Goal: Task Accomplishment & Management: Use online tool/utility

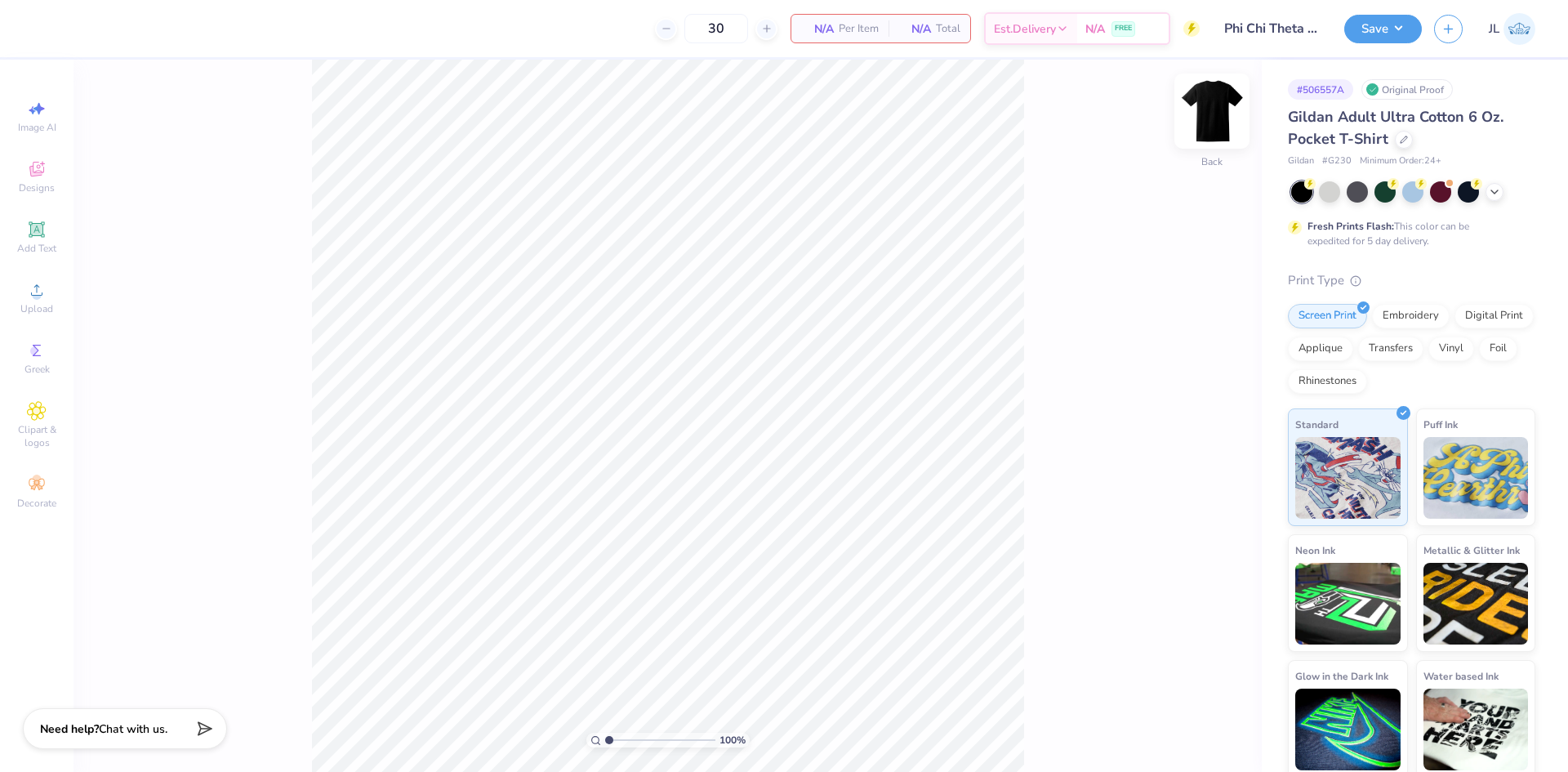
click at [1205, 114] on img at bounding box center [1212, 111] width 65 height 65
click at [44, 303] on span "Upload" at bounding box center [36, 308] width 32 height 13
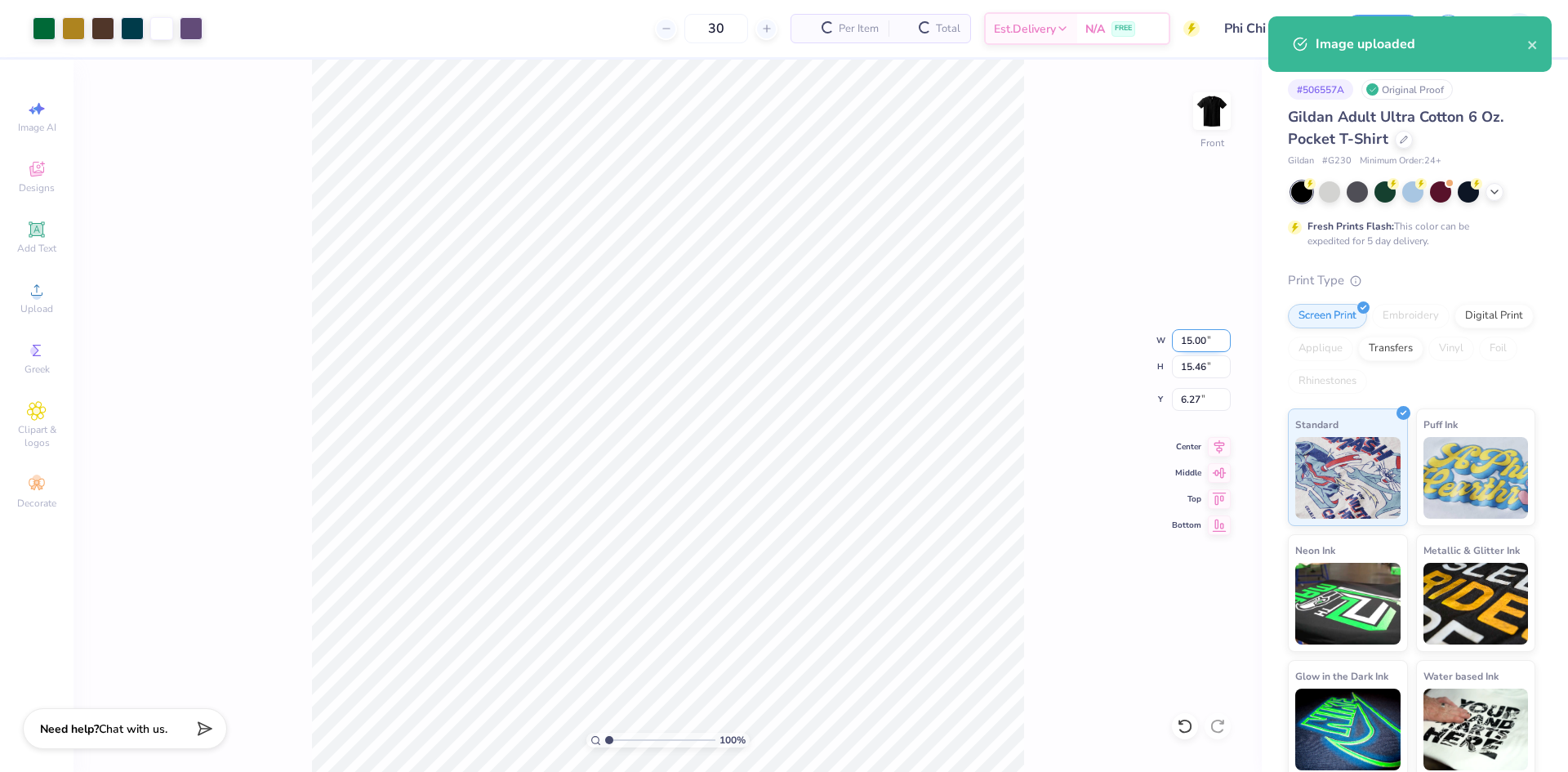
click at [1197, 343] on input "15.00" at bounding box center [1202, 340] width 59 height 23
type input "12.00"
type input "12.37"
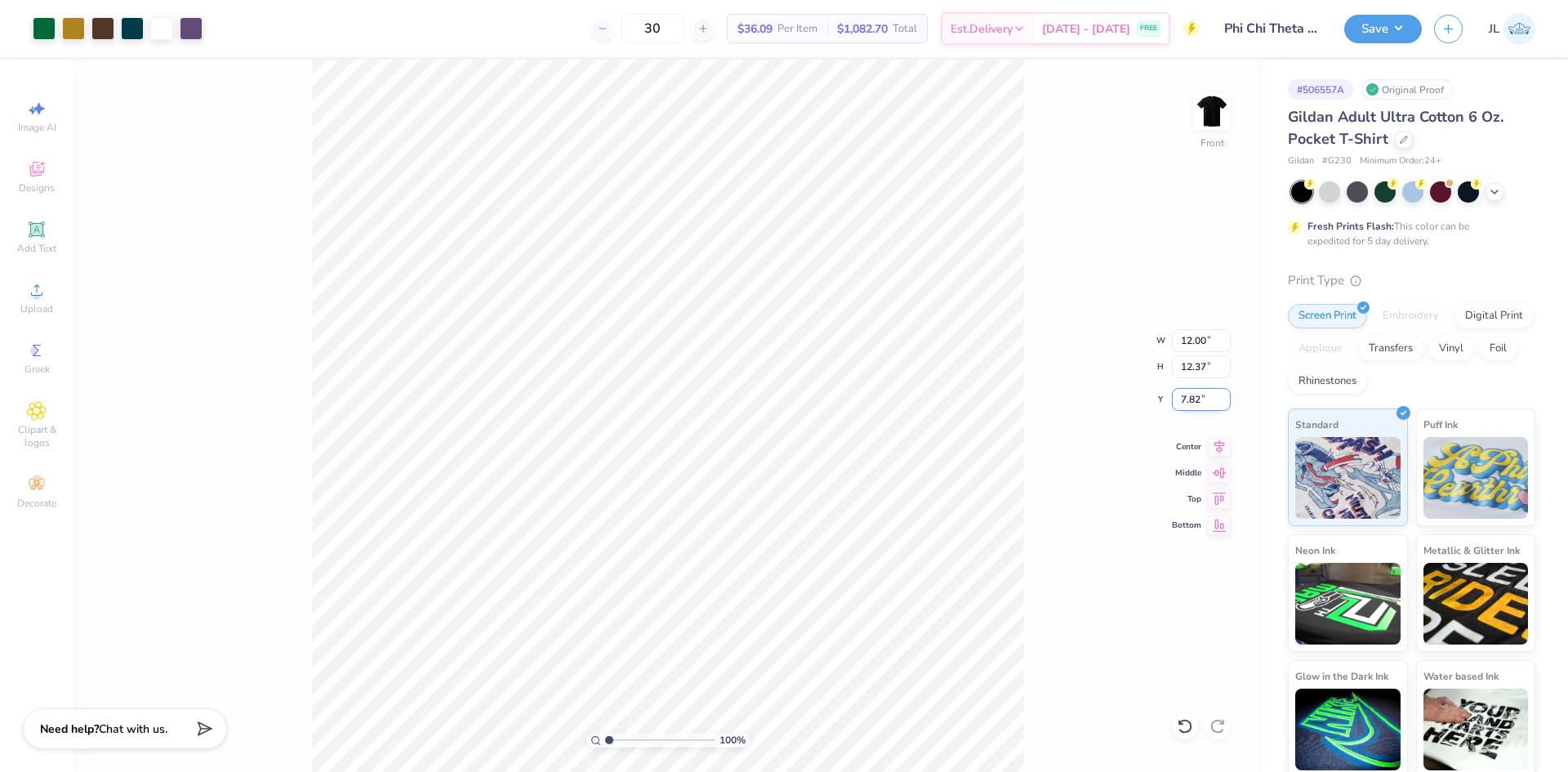
click at [1191, 399] on input "7.82" at bounding box center [1202, 399] width 59 height 23
type input "3.00"
drag, startPoint x: 1042, startPoint y: 387, endPoint x: 1039, endPoint y: 376, distance: 11.4
click at [1042, 386] on div "100 % Front W 12.00 12.00 " H 12.37 12.37 " Y 3.00 3.00 " Center Middle Top Bot…" at bounding box center [667, 417] width 1188 height 713
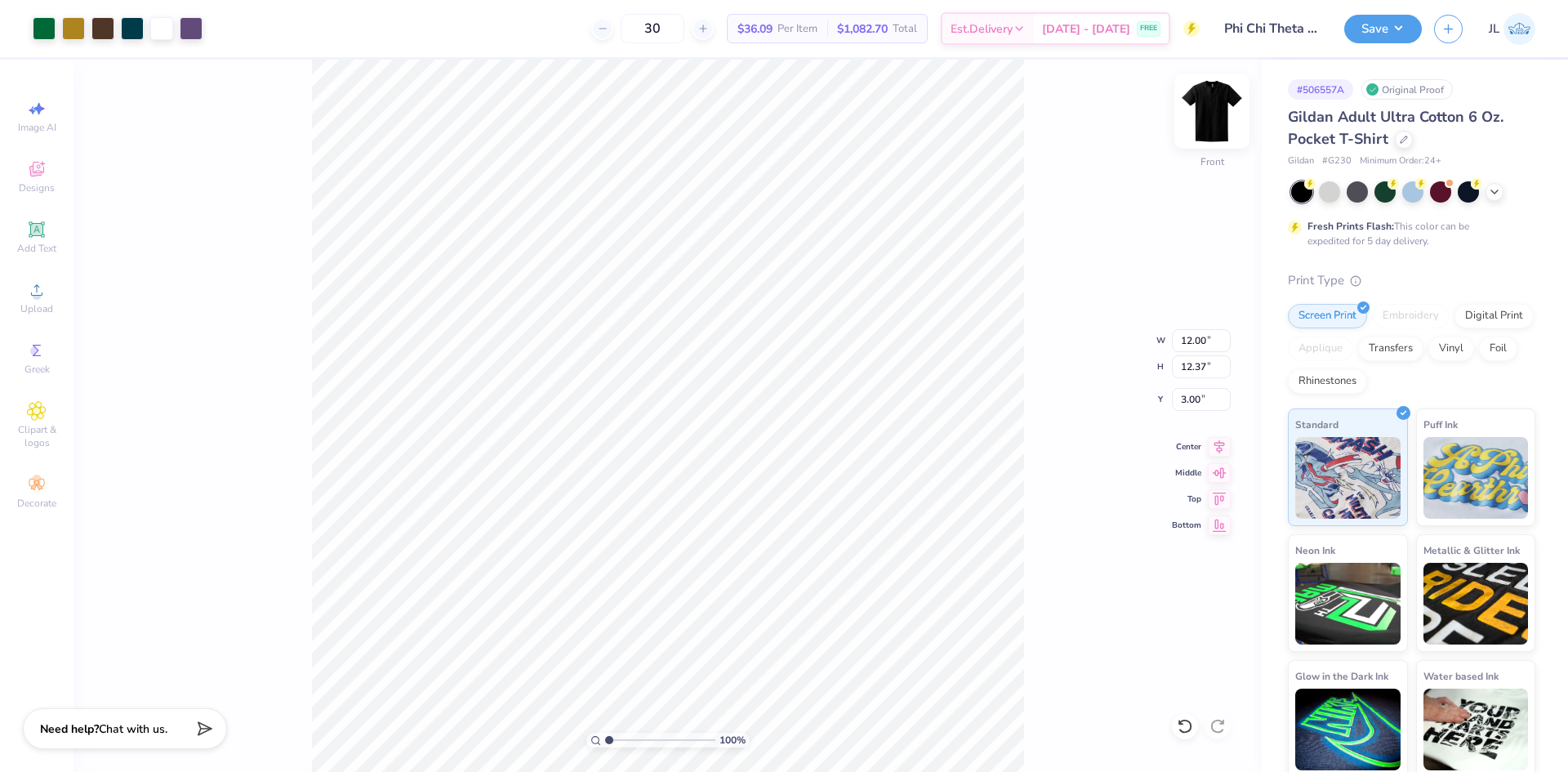
click at [1209, 126] on img at bounding box center [1212, 111] width 65 height 65
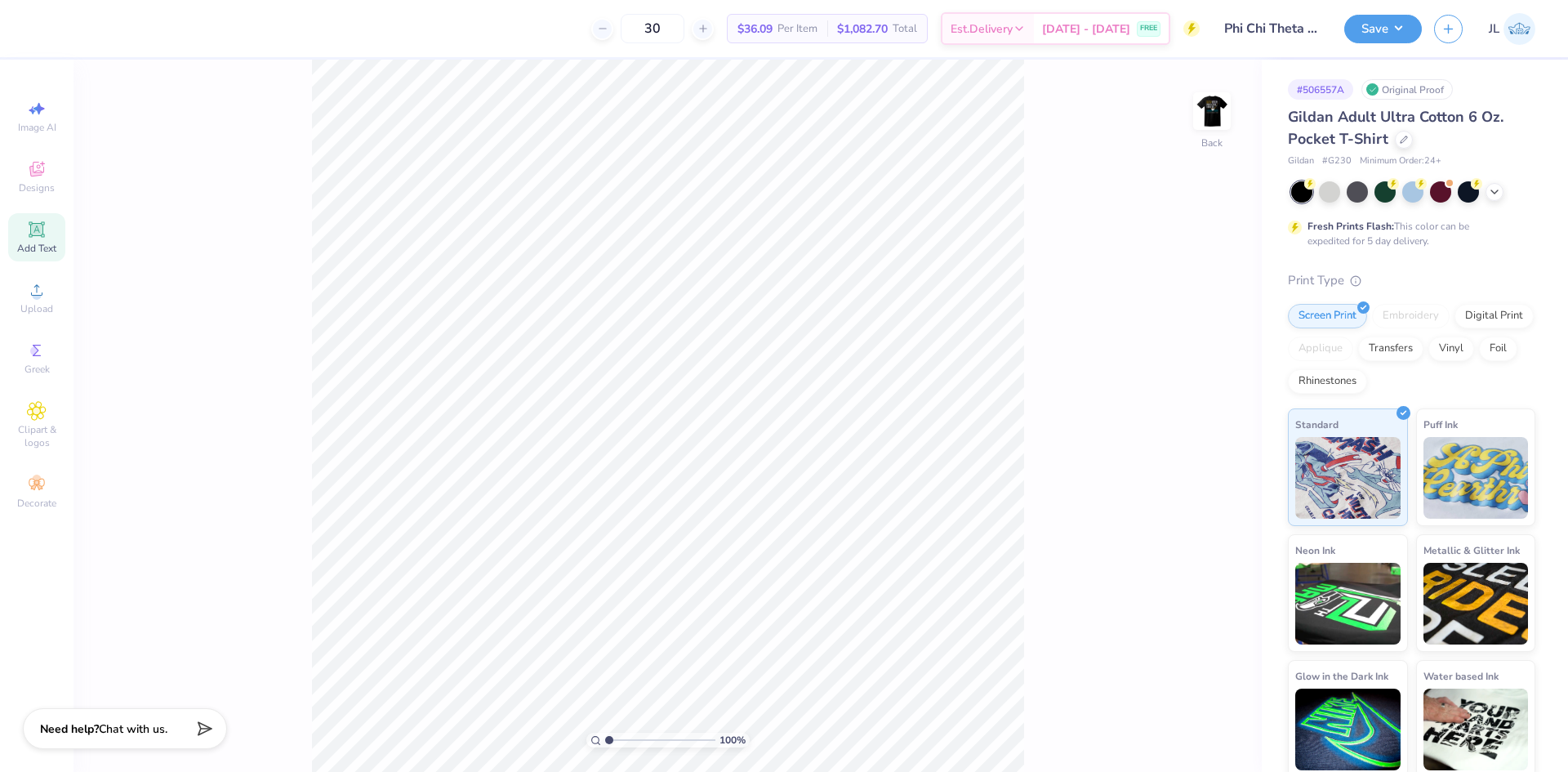
click at [22, 225] on div "Add Text" at bounding box center [36, 237] width 57 height 48
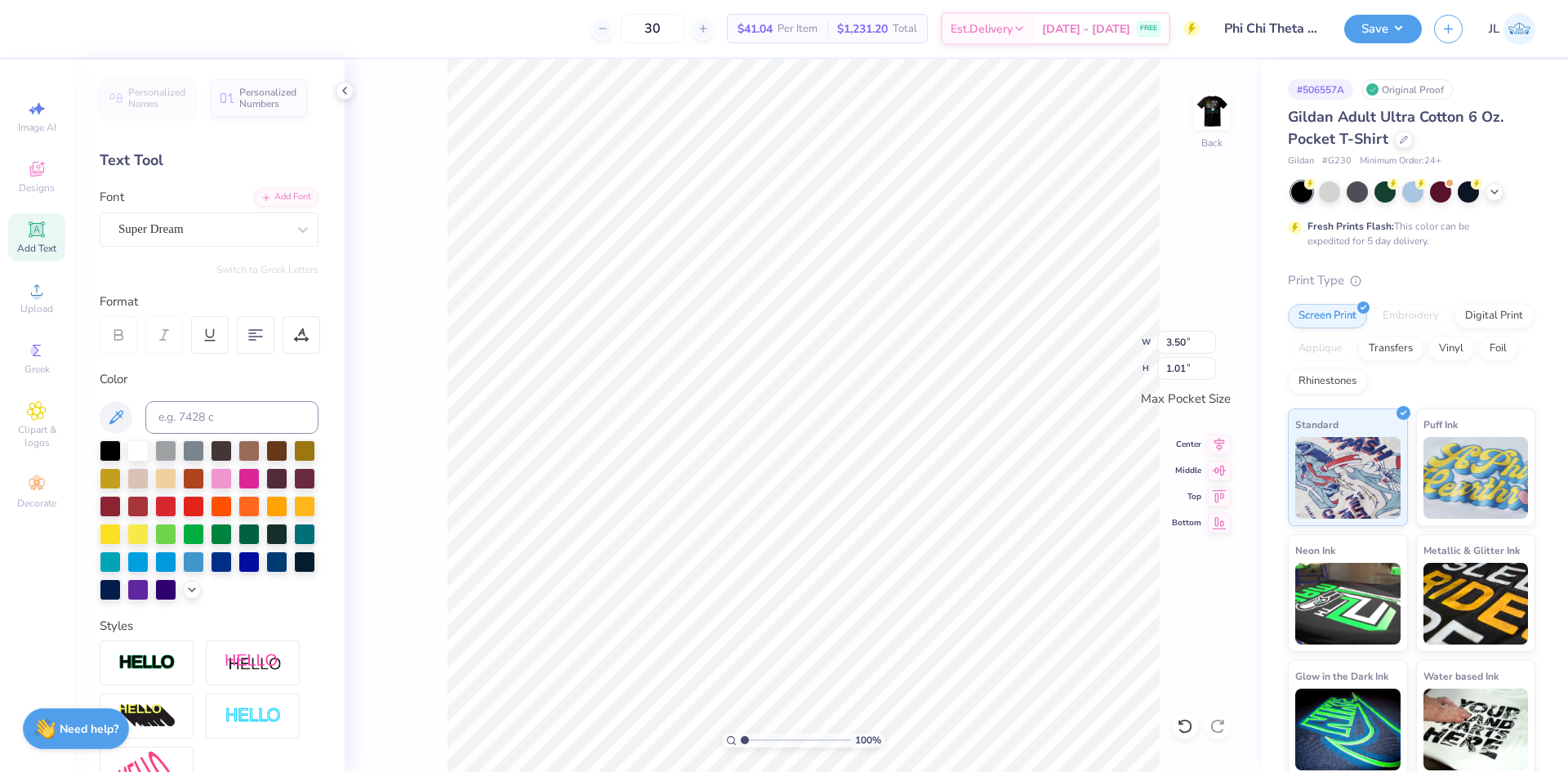
scroll to position [14, 2]
paste textarea "FCQ"
type textarea "FCQ"
type input "2.48"
type input "1.13"
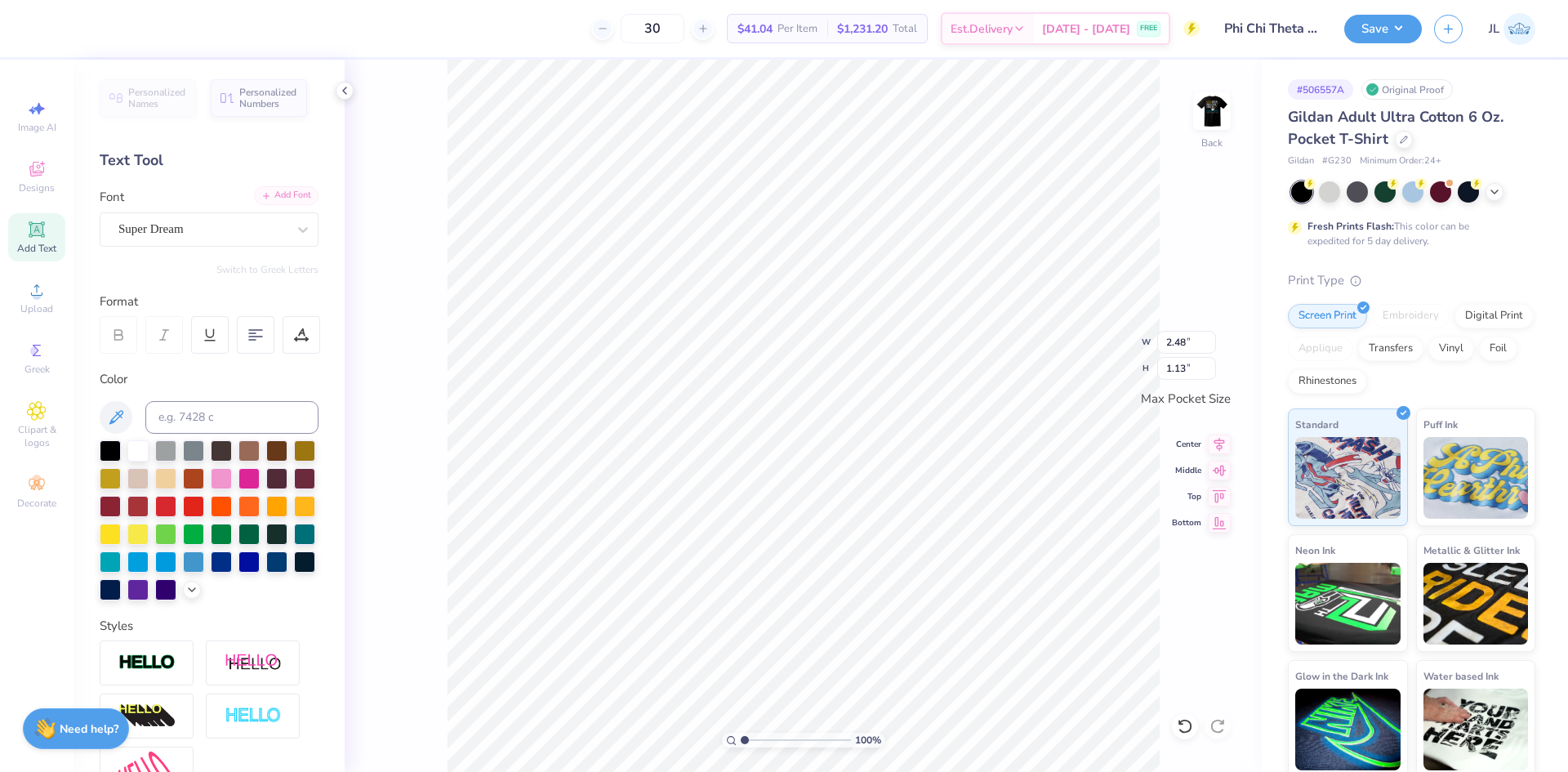
click at [283, 197] on div "Add Font" at bounding box center [286, 195] width 65 height 19
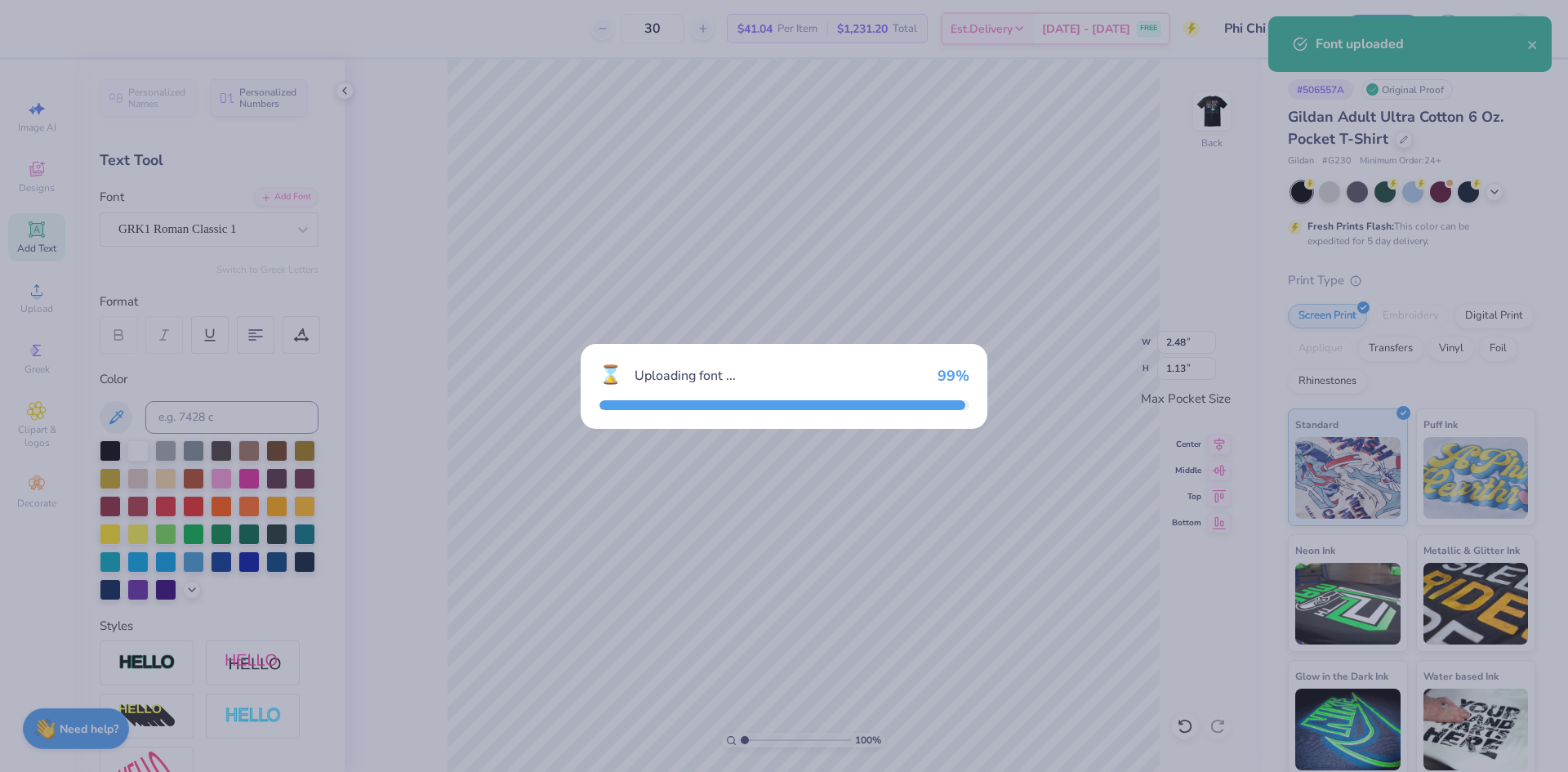
type input "3.31"
type input "1.10"
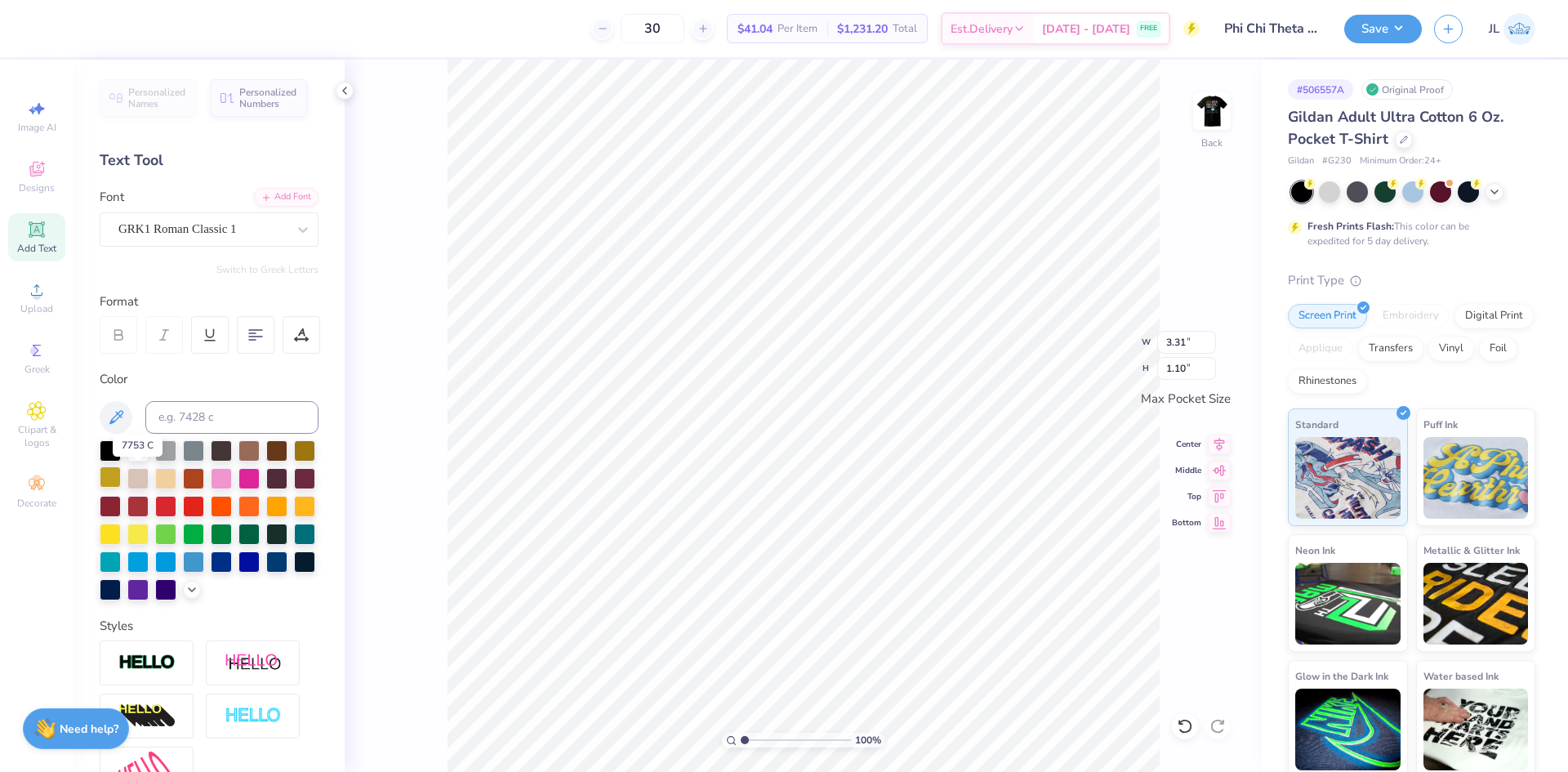
click at [121, 477] on div at bounding box center [110, 478] width 22 height 22
click at [1215, 121] on img at bounding box center [1212, 111] width 65 height 65
click at [344, 94] on icon at bounding box center [345, 90] width 13 height 13
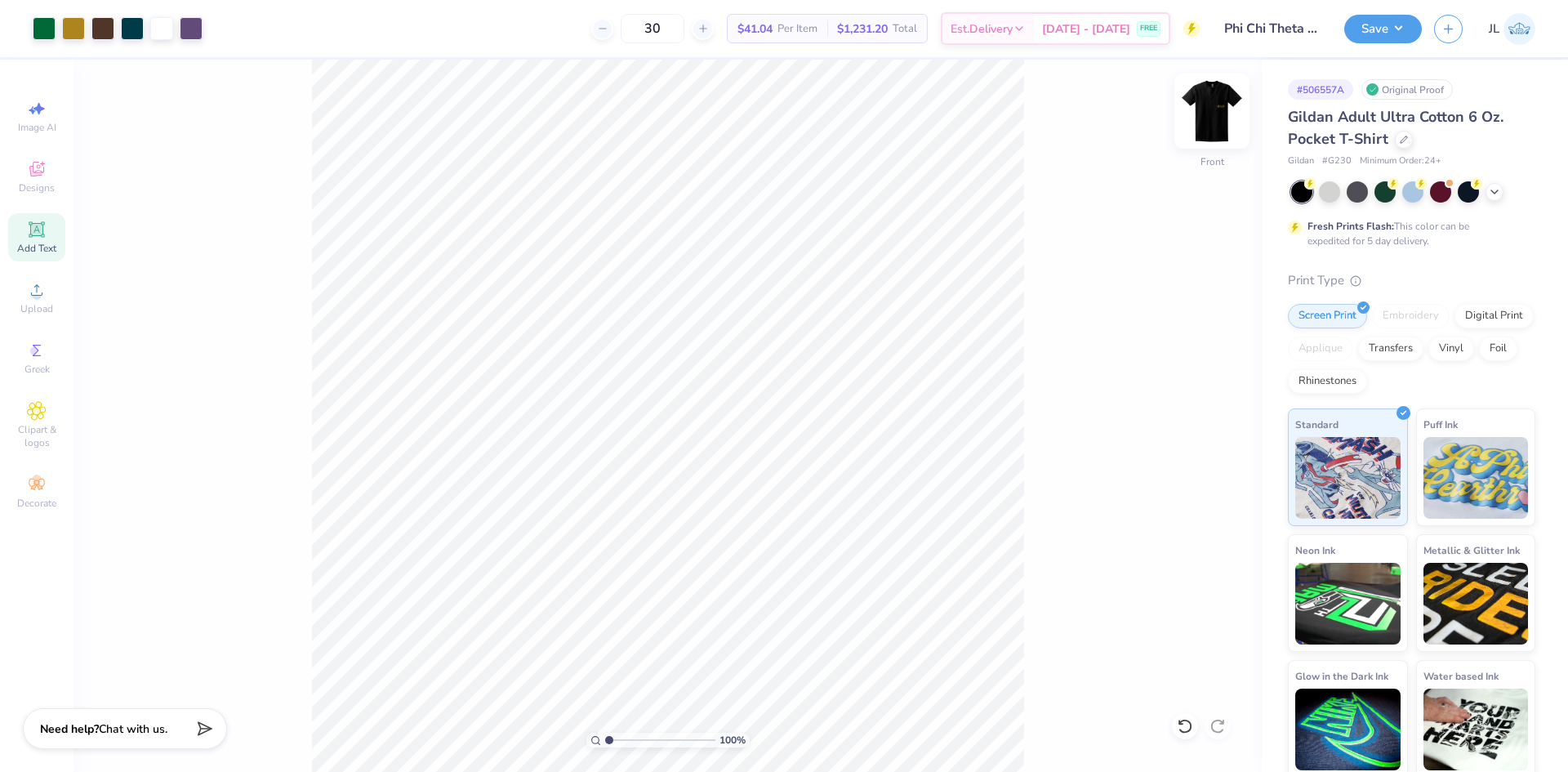
click at [1213, 117] on img at bounding box center [1212, 111] width 65 height 65
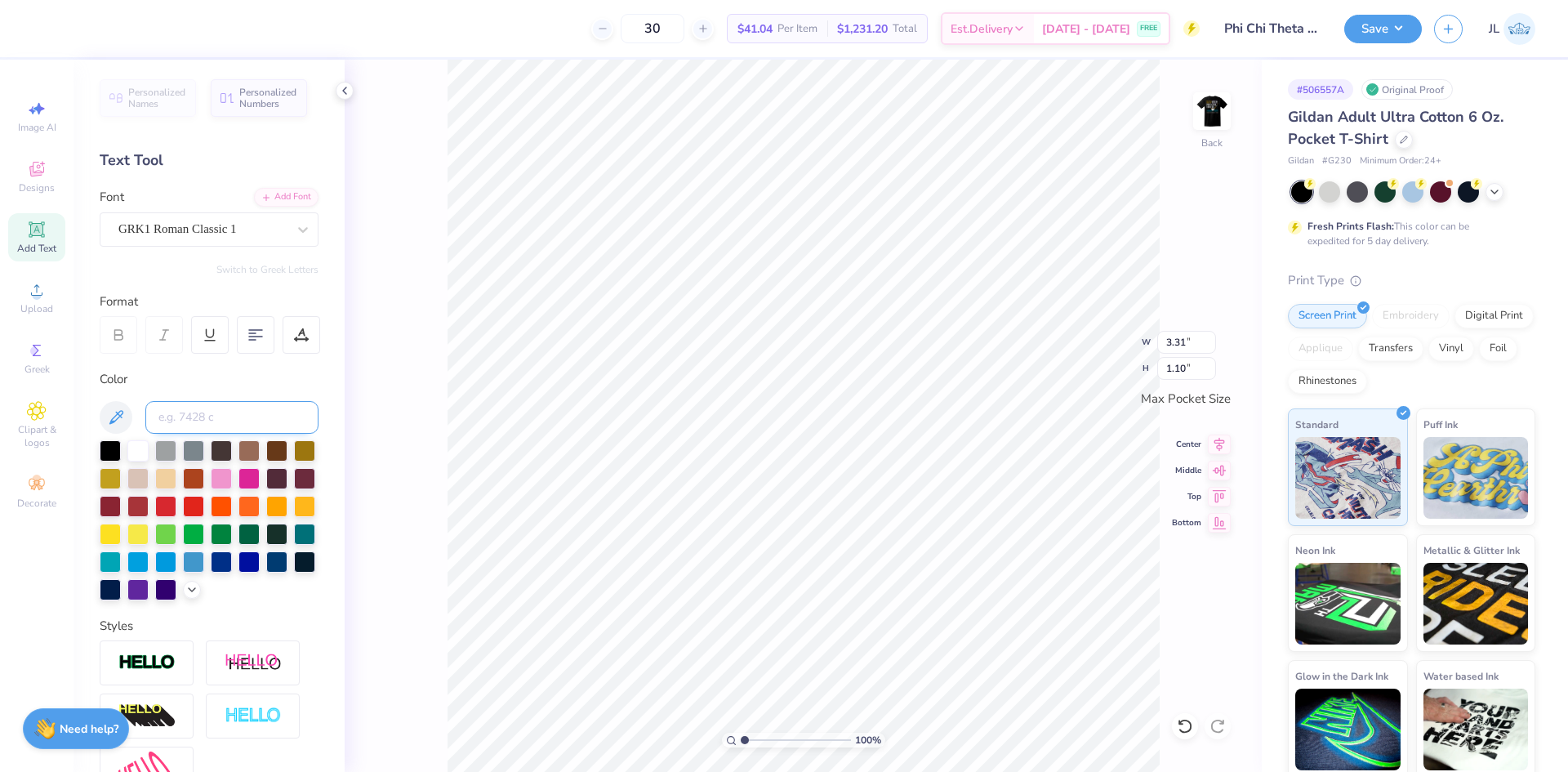
click at [175, 408] on input at bounding box center [232, 417] width 173 height 32
type input "1255"
click at [1168, 347] on input "3.31" at bounding box center [1187, 342] width 59 height 23
type input "3.50"
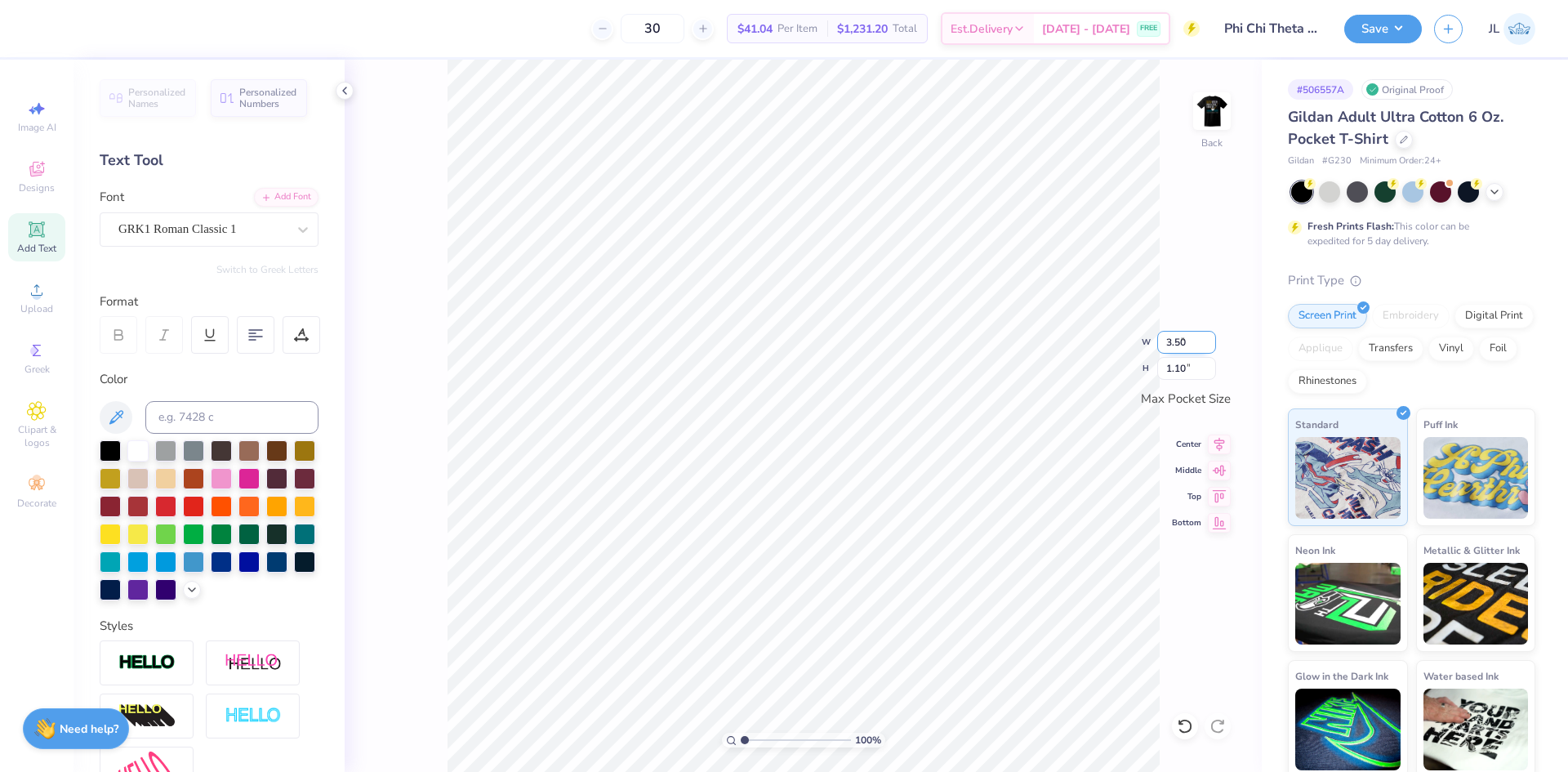
type input "1.16"
click at [1092, 362] on div "100 % Back W 3.50 3.50 " H 1.16 1.16 " Max Pocket Size Center Middle Top Bottom" at bounding box center [803, 417] width 917 height 713
click at [1217, 117] on img at bounding box center [1212, 111] width 65 height 65
click at [1214, 120] on img at bounding box center [1212, 111] width 65 height 65
click at [1215, 117] on img at bounding box center [1212, 111] width 65 height 65
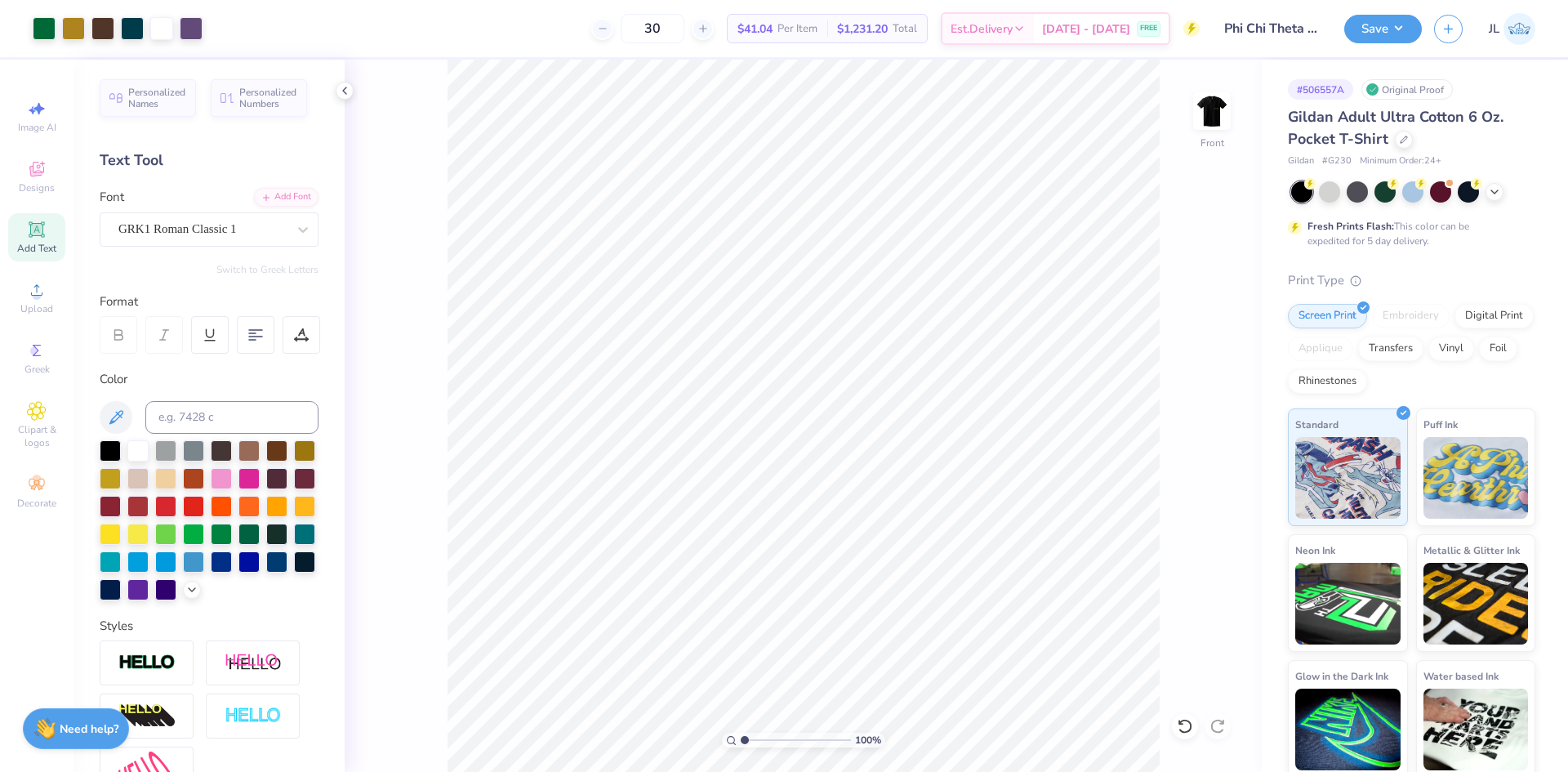
click at [339, 91] on icon at bounding box center [345, 90] width 13 height 13
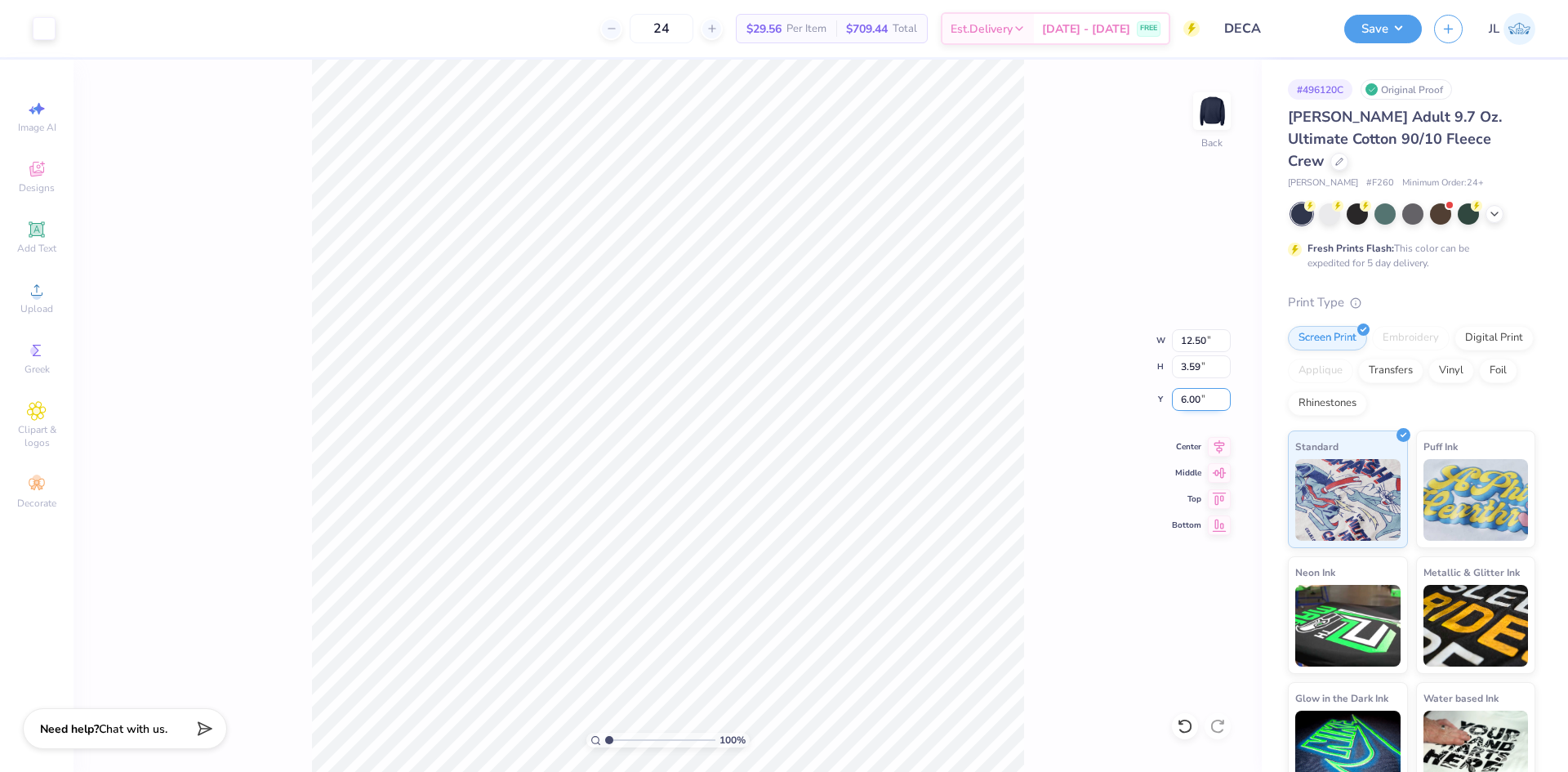
click at [1193, 397] on input "6.00" at bounding box center [1202, 399] width 59 height 23
type input "3.00"
click at [1068, 272] on div "100 % Back W 12.50 12.50 " H 3.59 3.59 " Y 3.00 3.00 " Center Middle Top Bottom" at bounding box center [667, 417] width 1188 height 713
click at [1398, 31] on button "Save" at bounding box center [1383, 26] width 78 height 29
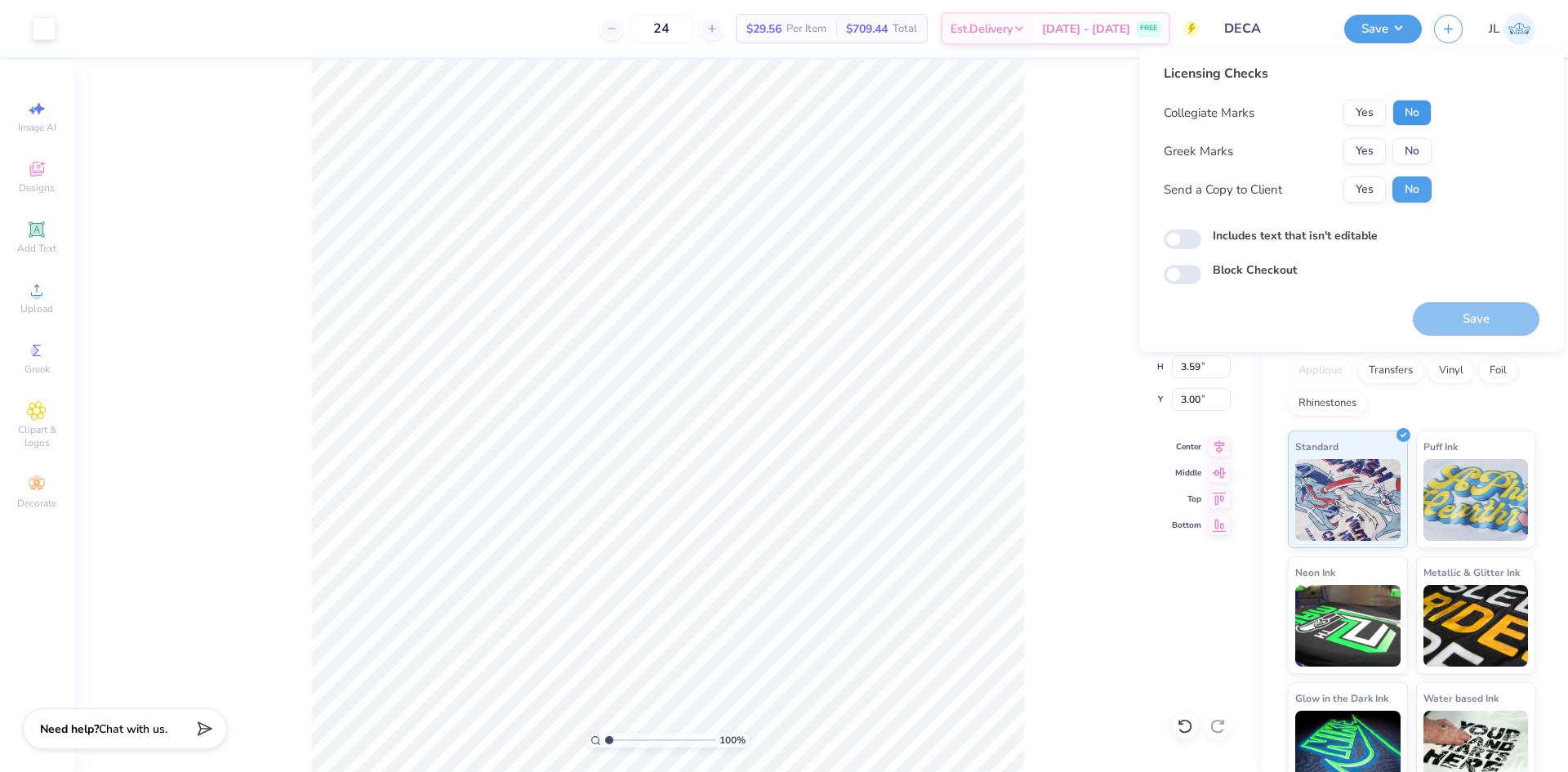
click at [1405, 121] on button "No" at bounding box center [1412, 112] width 39 height 27
click at [1404, 155] on button "No" at bounding box center [1412, 151] width 39 height 27
click at [1354, 187] on button "Yes" at bounding box center [1364, 189] width 42 height 27
click at [1474, 325] on button "Save" at bounding box center [1476, 319] width 127 height 33
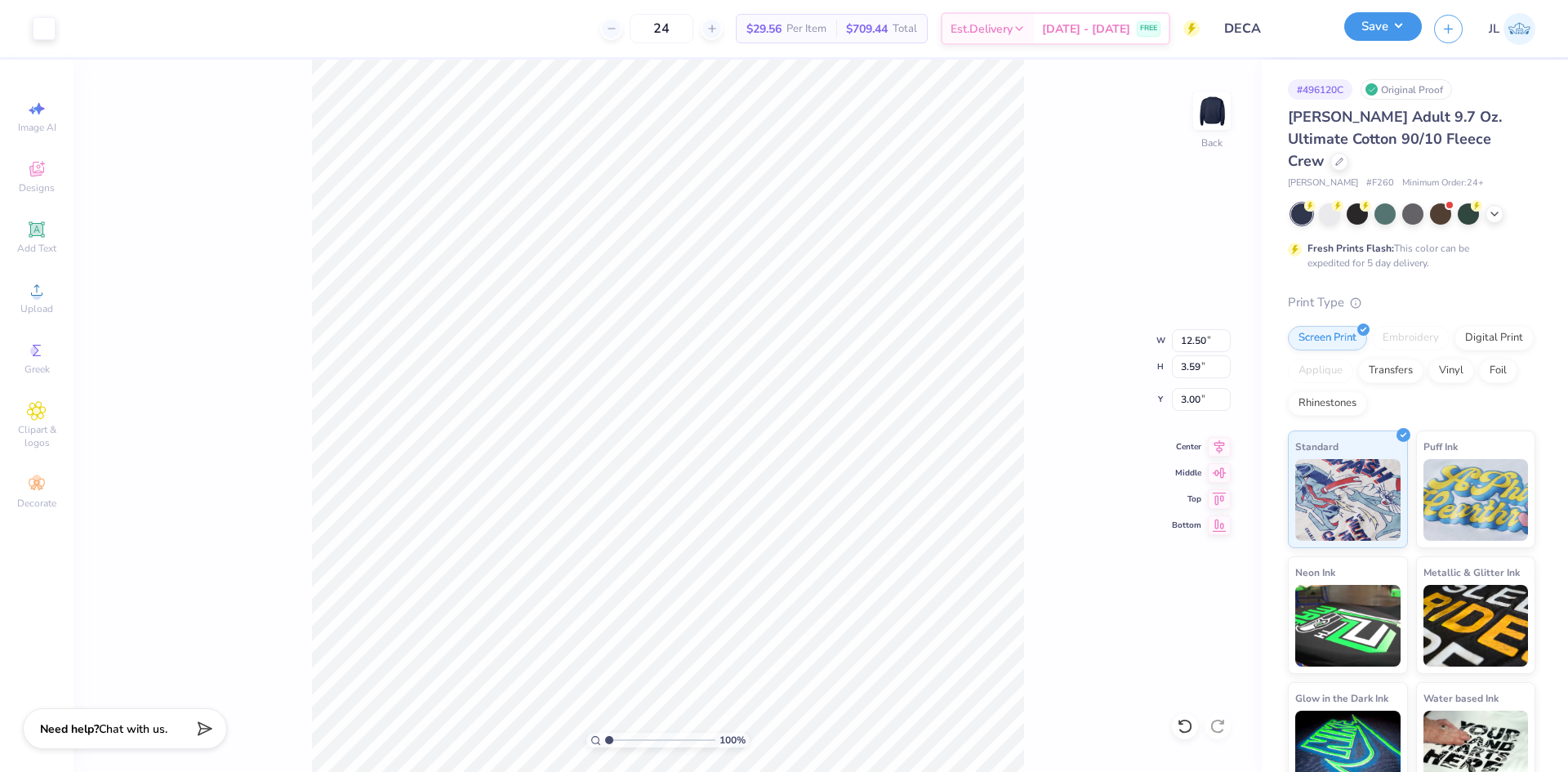
click at [1363, 26] on button "Save" at bounding box center [1383, 26] width 78 height 29
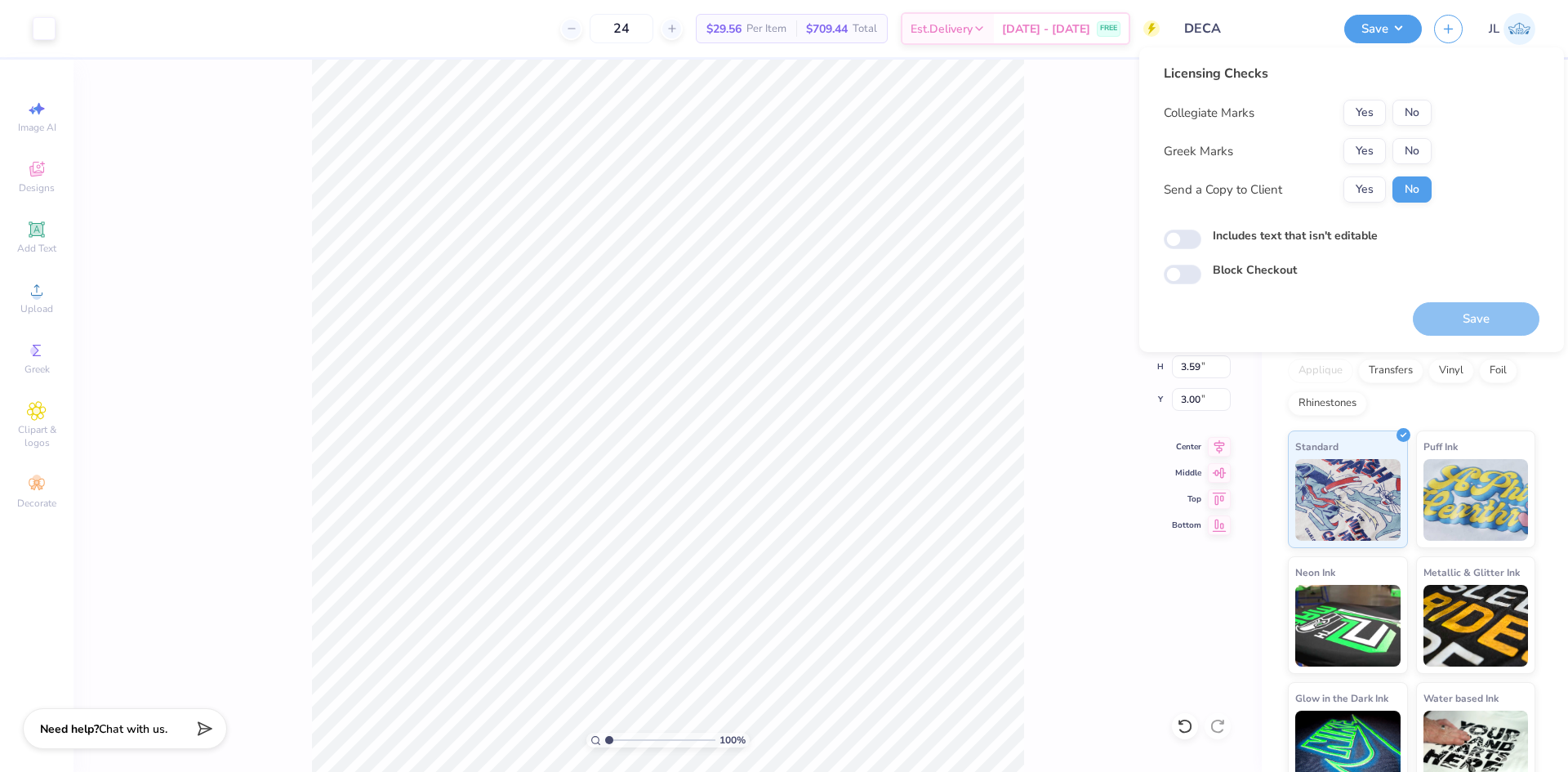
click at [1297, 22] on input "DECA" at bounding box center [1252, 28] width 160 height 32
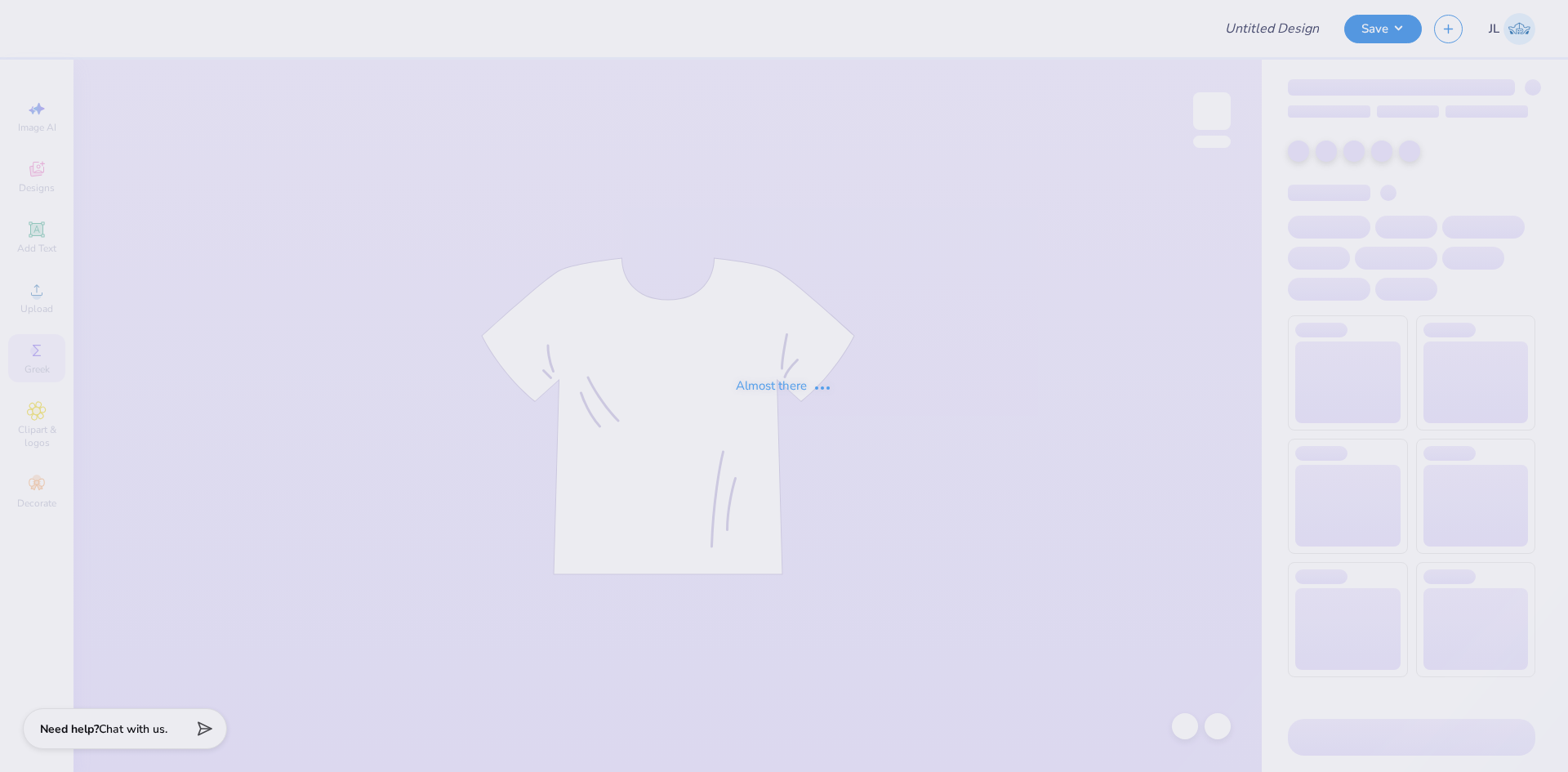
type input "gphi bid day link"
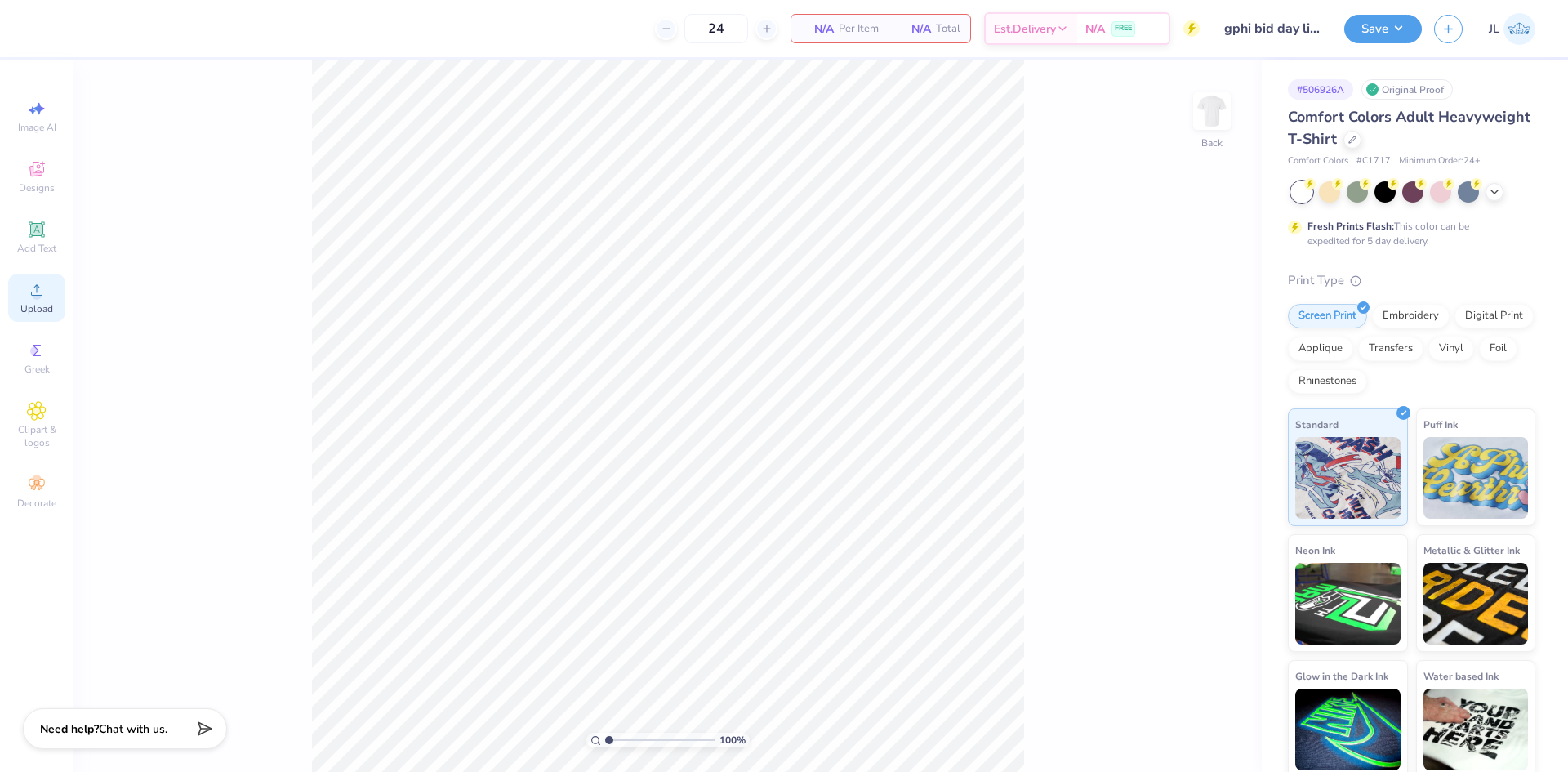
click at [45, 300] on div "Upload" at bounding box center [36, 297] width 57 height 48
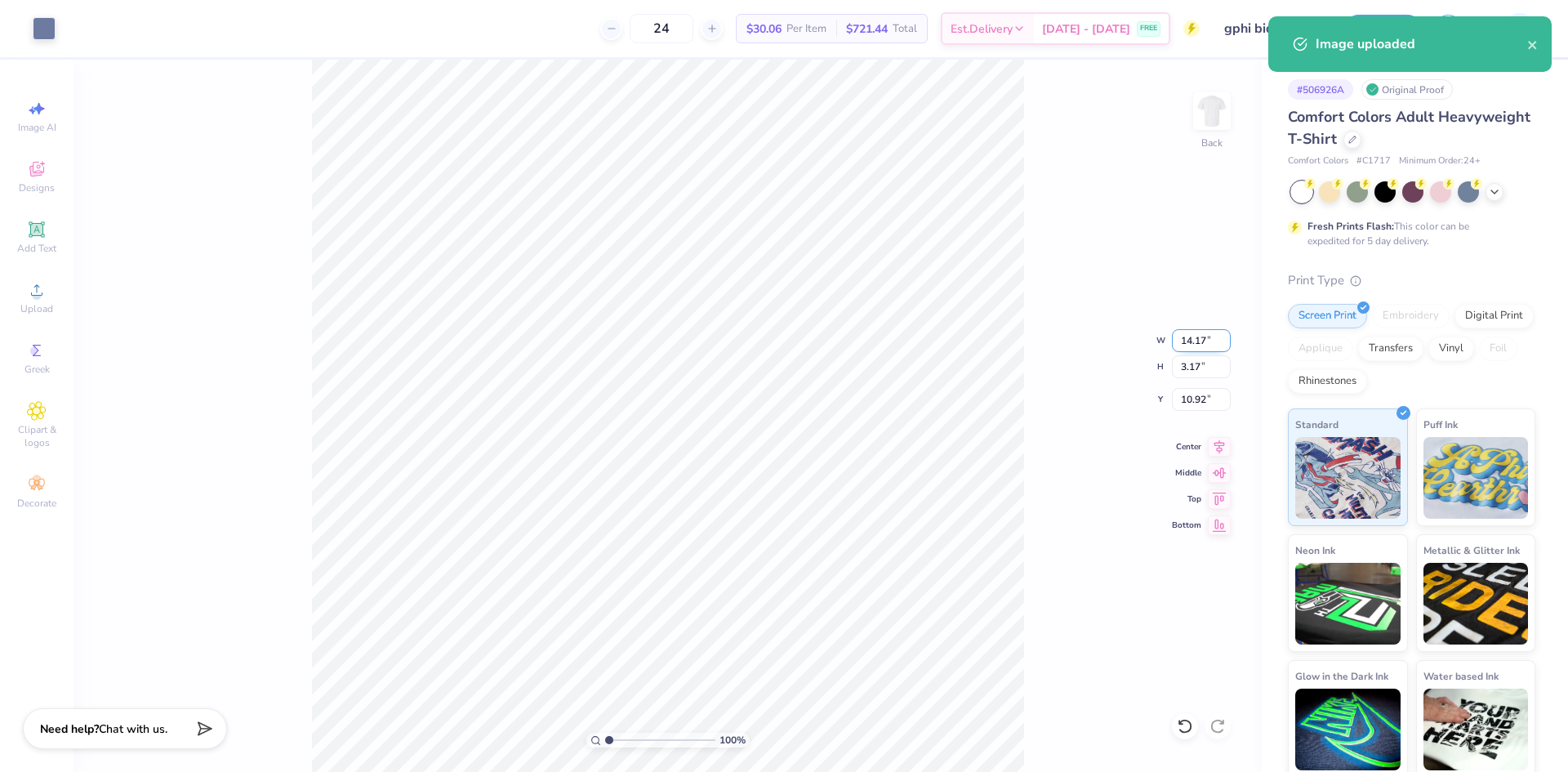
click at [1189, 339] on input "14.17" at bounding box center [1202, 340] width 59 height 23
type input "12.00"
type input "2.68"
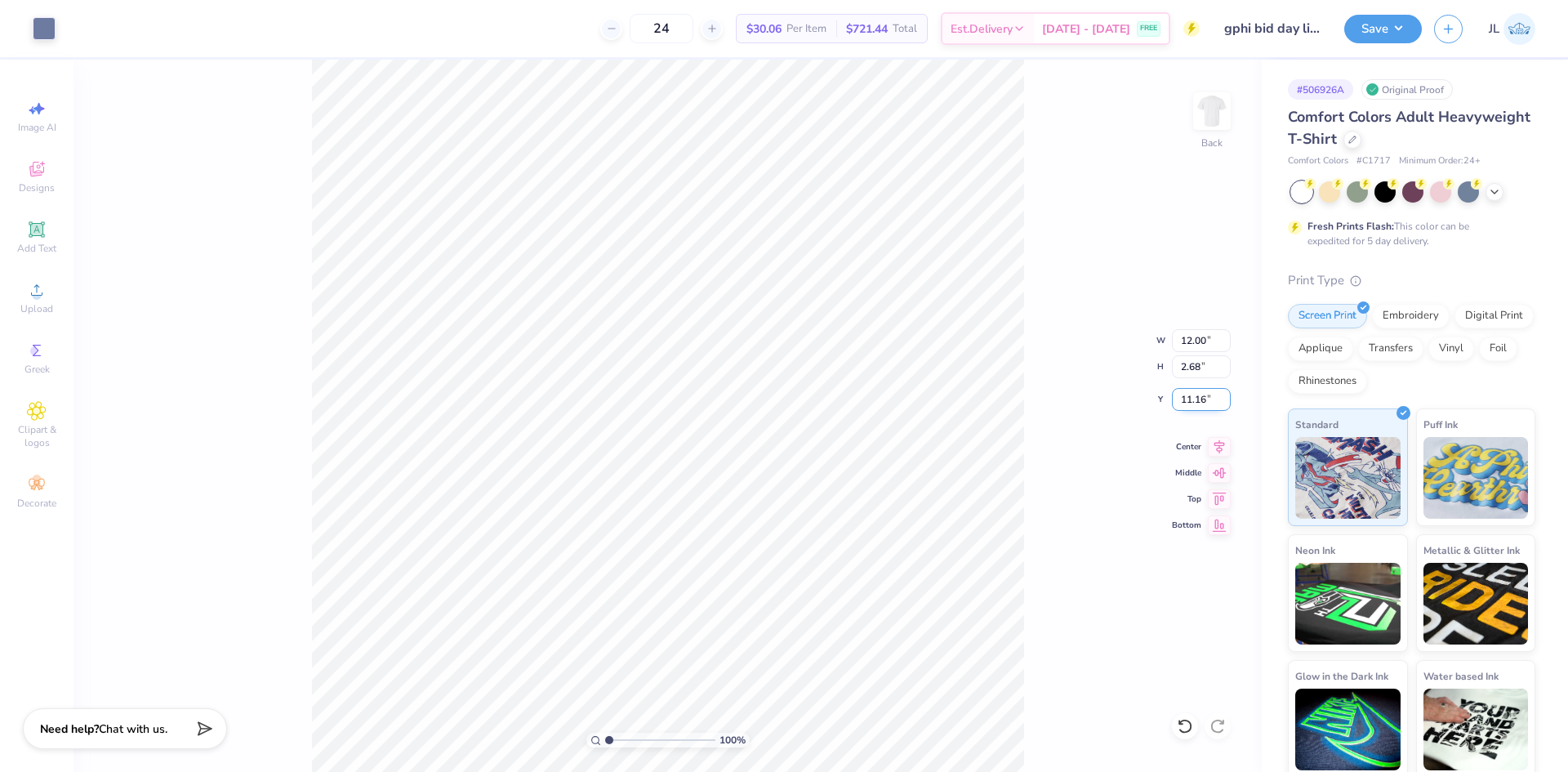
click at [1183, 400] on input "11.16" at bounding box center [1202, 399] width 59 height 23
type input "3.00"
click at [42, 30] on div at bounding box center [43, 27] width 23 height 23
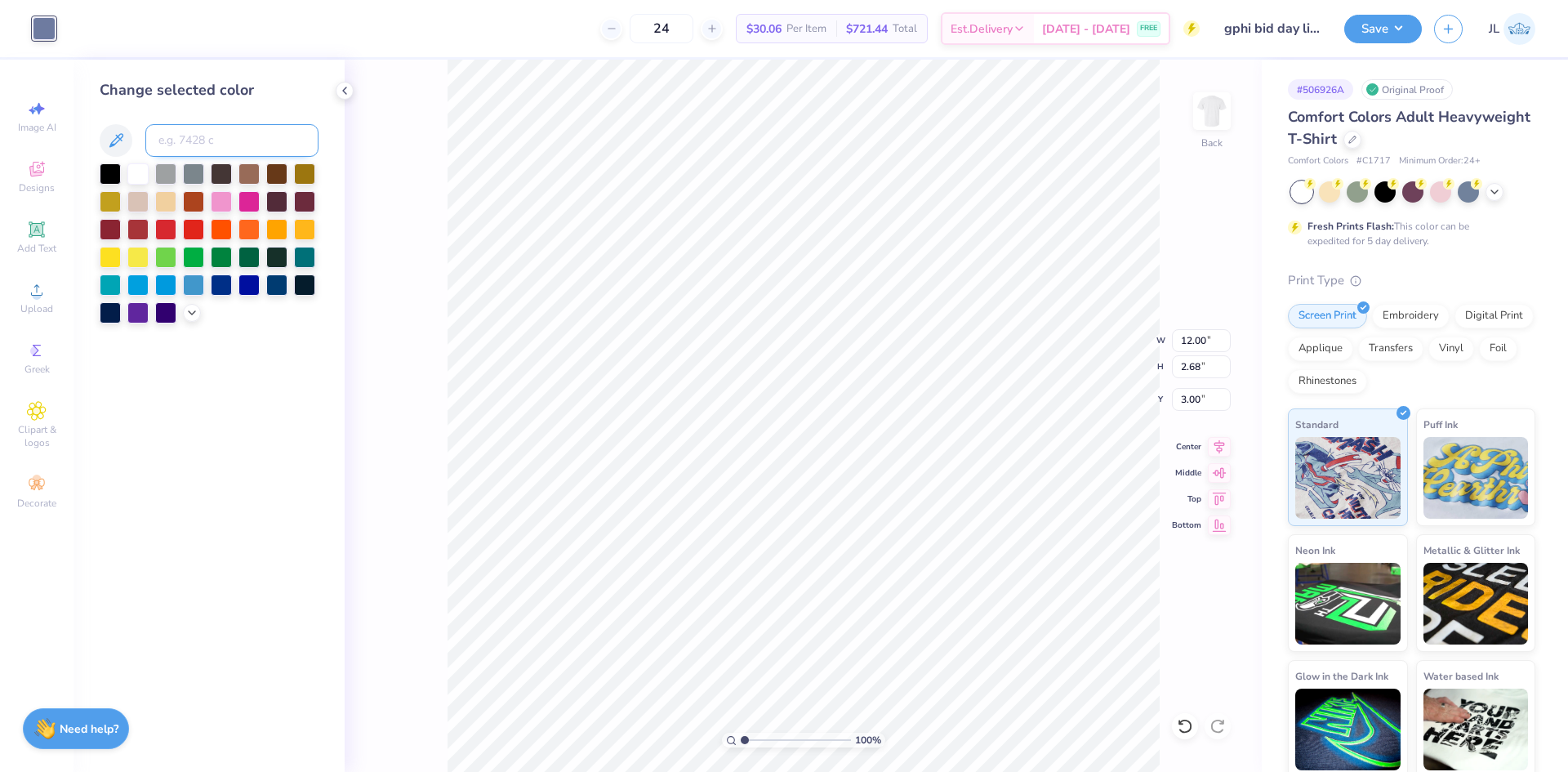
click at [197, 147] on input at bounding box center [232, 140] width 173 height 32
type input "2137c"
click at [391, 85] on div "100 % Back W 12.00 12.00 " H 2.68 2.68 " Y 3.00 3.00 " Center Middle Top Bottom" at bounding box center [803, 417] width 917 height 713
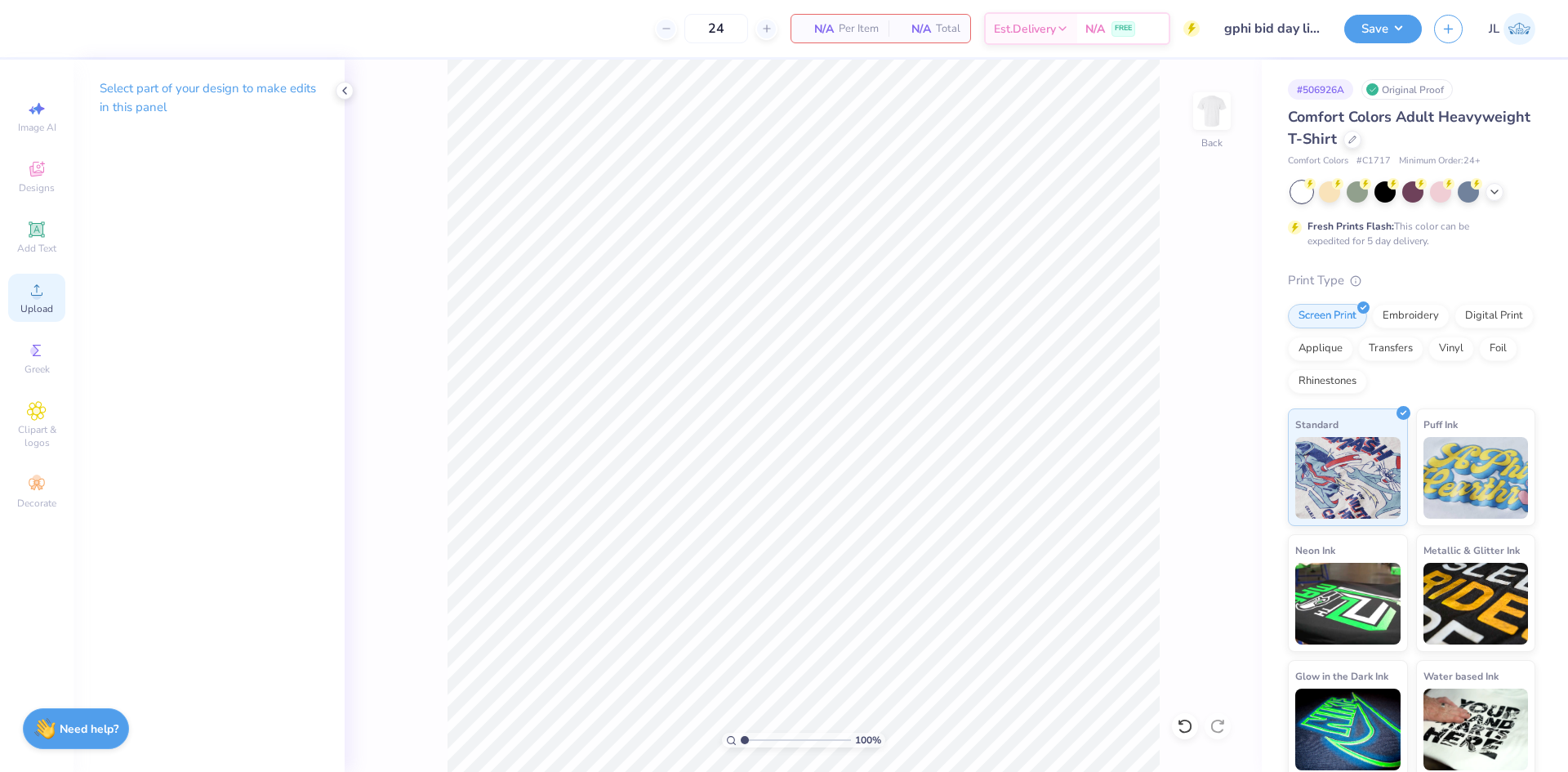
click at [36, 300] on div "Upload" at bounding box center [36, 297] width 57 height 48
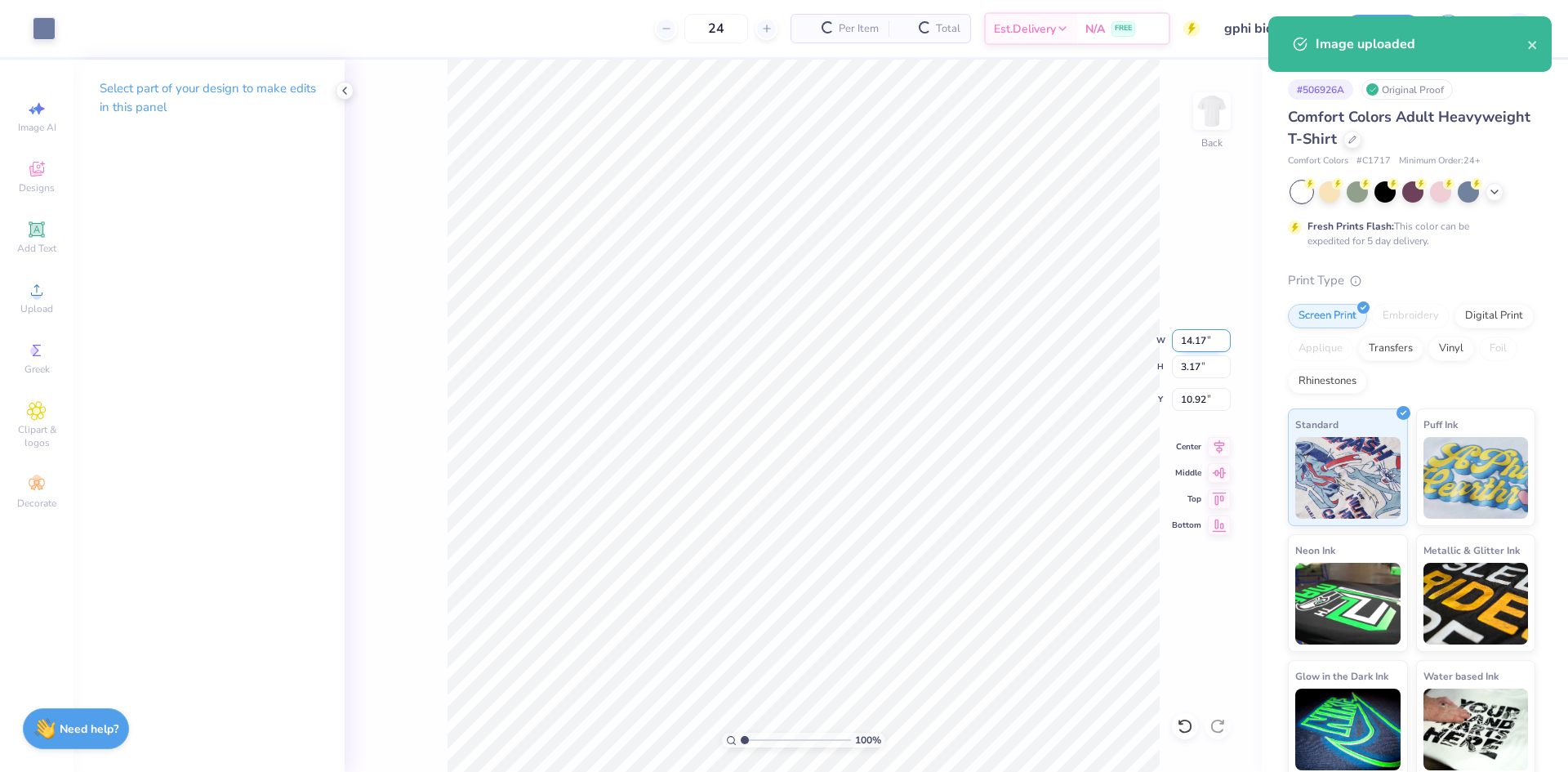
click at [1201, 349] on input "14.17" at bounding box center [1202, 340] width 59 height 23
click at [1201, 348] on input "14.17" at bounding box center [1202, 340] width 59 height 23
type input "12.00"
type input "2.68"
click at [1200, 398] on input "11.16" at bounding box center [1202, 399] width 59 height 23
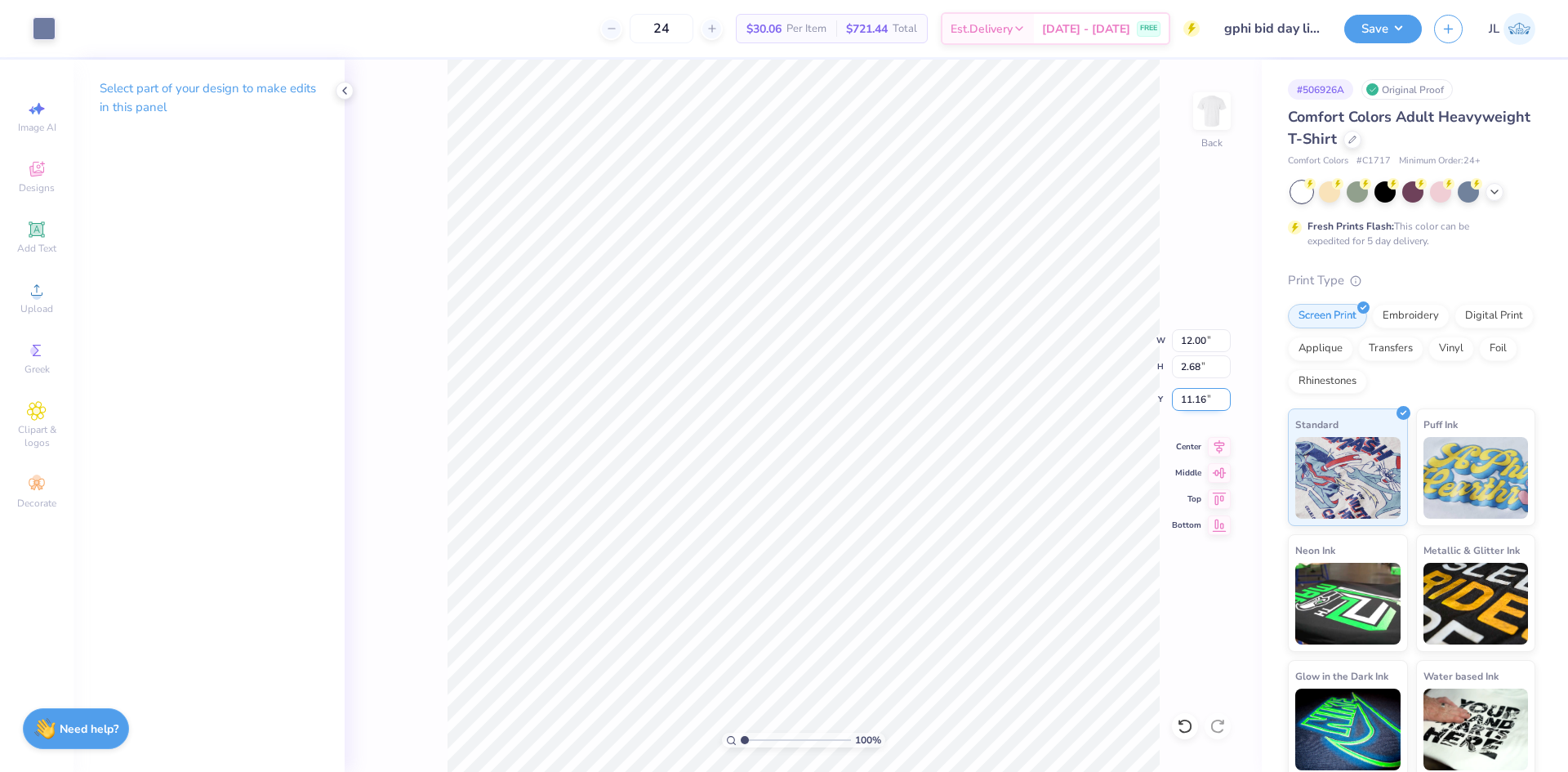
click at [1198, 399] on input "11.16" at bounding box center [1202, 399] width 59 height 23
type input "3.00"
click at [526, 22] on div "24 $30.06 Per Item $721.44 Total Est. Delivery Aug 24 - 27 FREE" at bounding box center [634, 29] width 1132 height 57
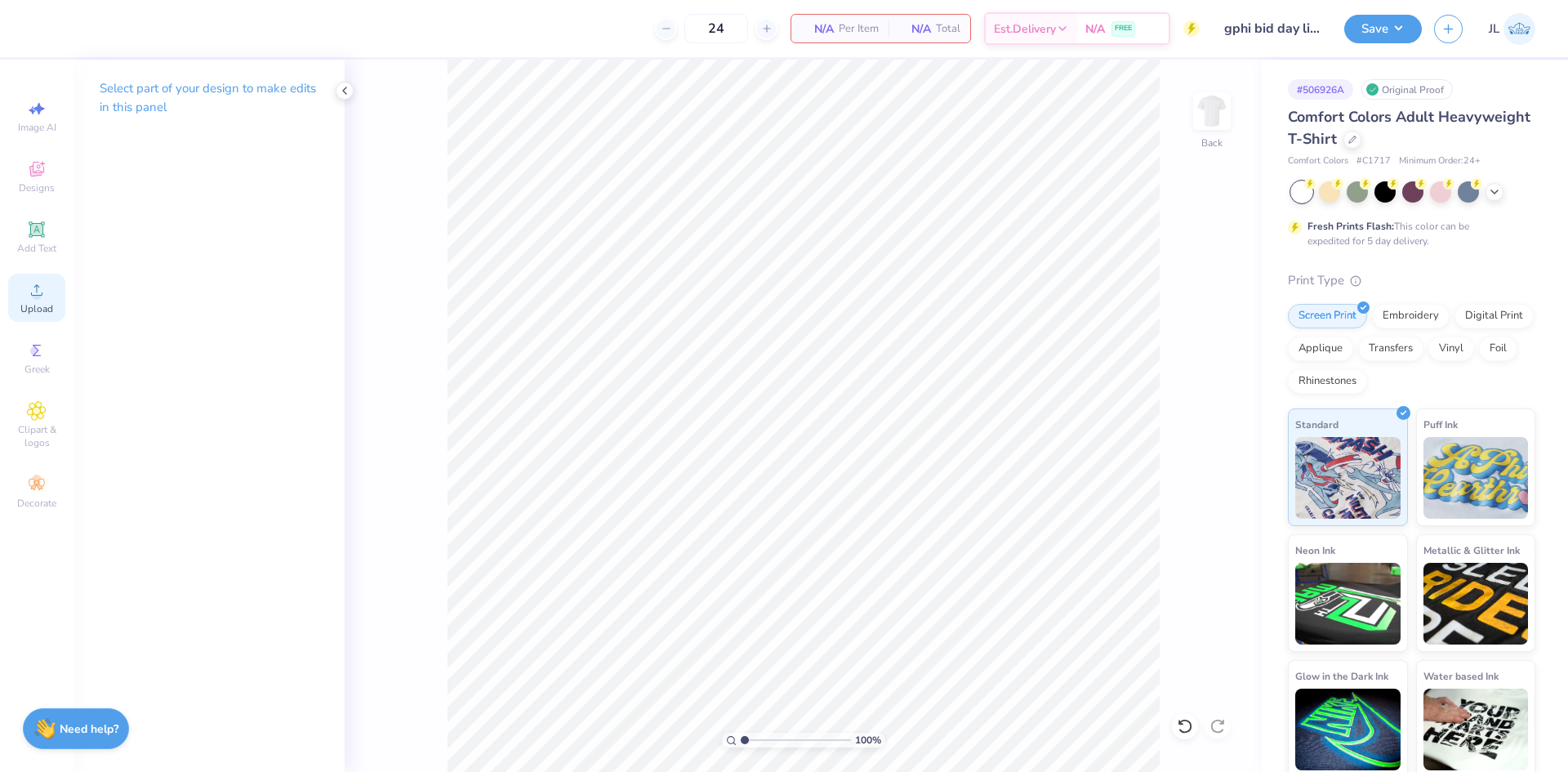
click at [46, 303] on span "Upload" at bounding box center [36, 308] width 32 height 13
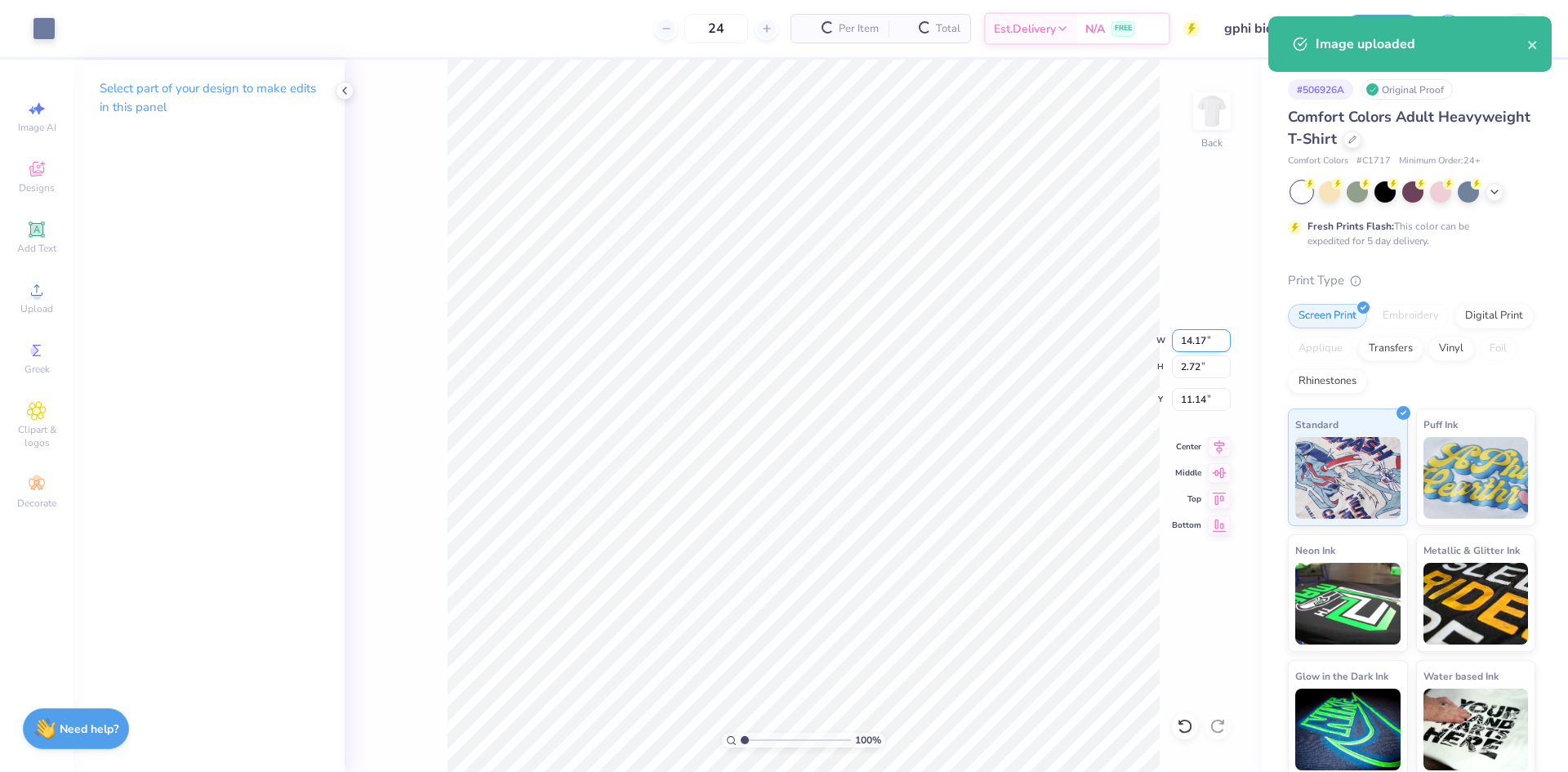
click at [1202, 345] on input "14.17" at bounding box center [1202, 340] width 59 height 23
click at [1202, 344] on input "14.17" at bounding box center [1202, 340] width 59 height 23
type input "12.00"
type input "2.31"
click at [1189, 401] on input "11.35" at bounding box center [1202, 399] width 59 height 23
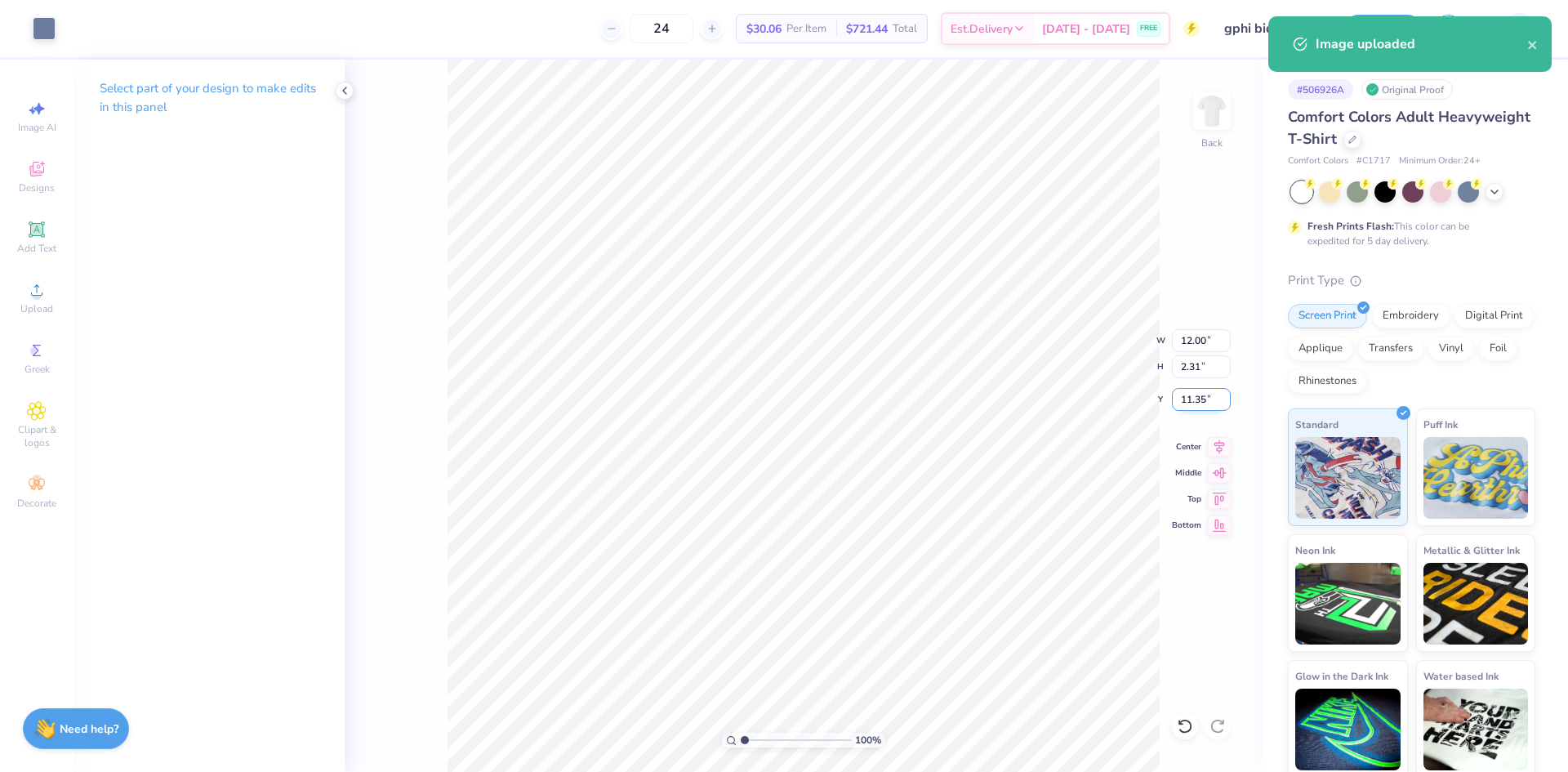
click at [1189, 401] on input "11.35" at bounding box center [1202, 399] width 59 height 23
type input "3.00"
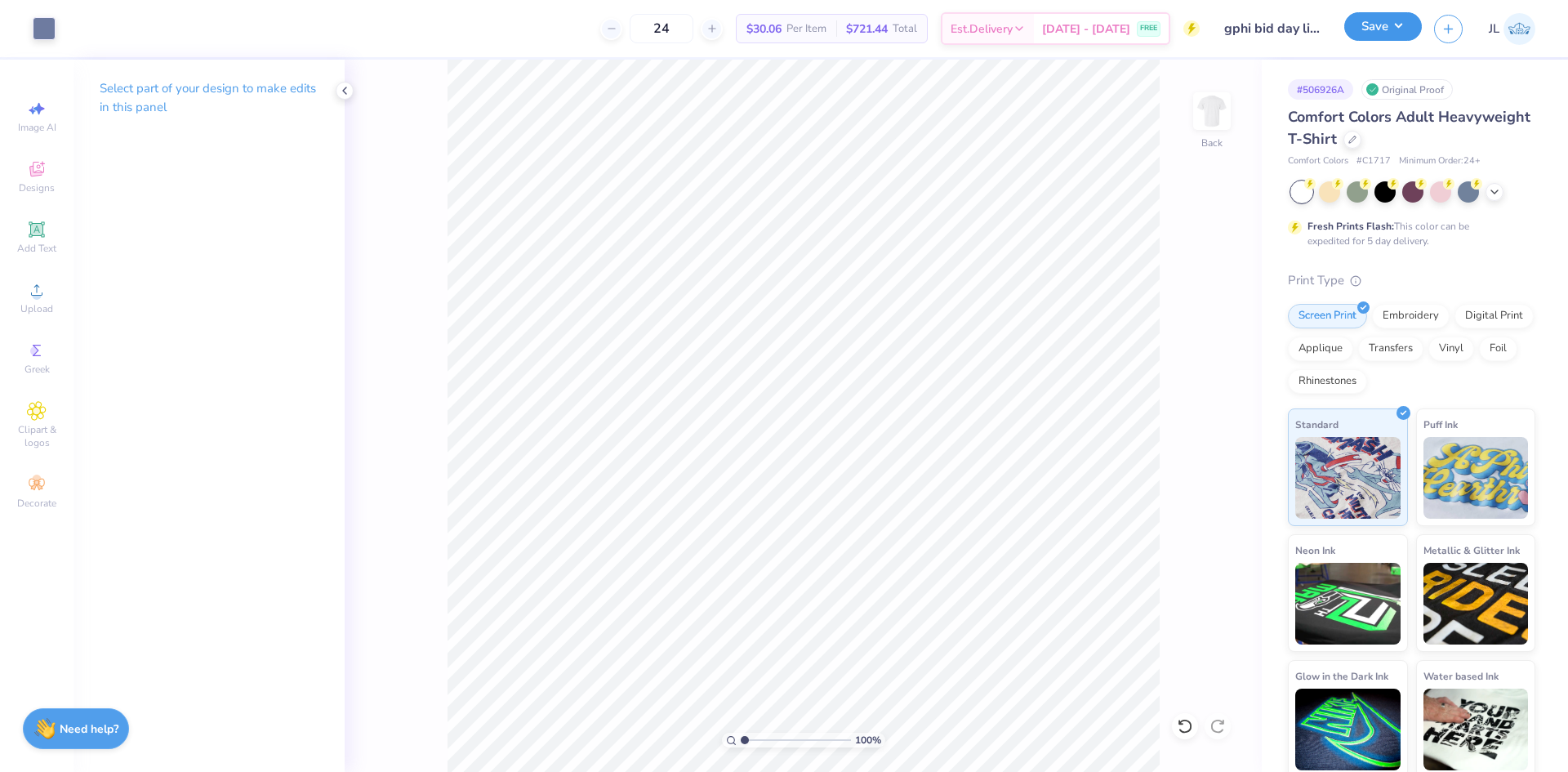
click at [1390, 34] on button "Save" at bounding box center [1383, 26] width 78 height 29
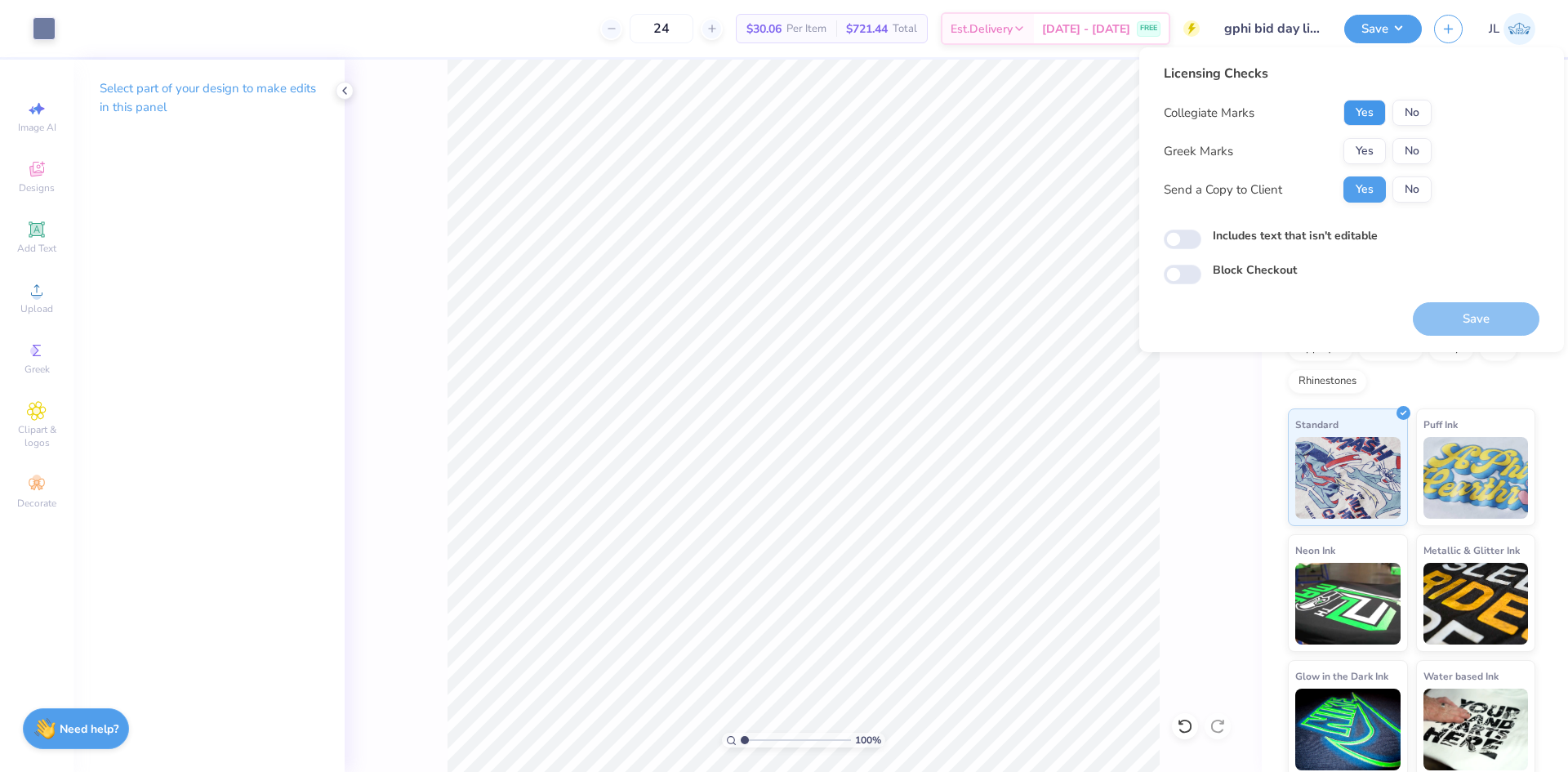
click at [1368, 110] on button "Yes" at bounding box center [1364, 112] width 42 height 27
click at [1361, 151] on button "Yes" at bounding box center [1364, 151] width 42 height 27
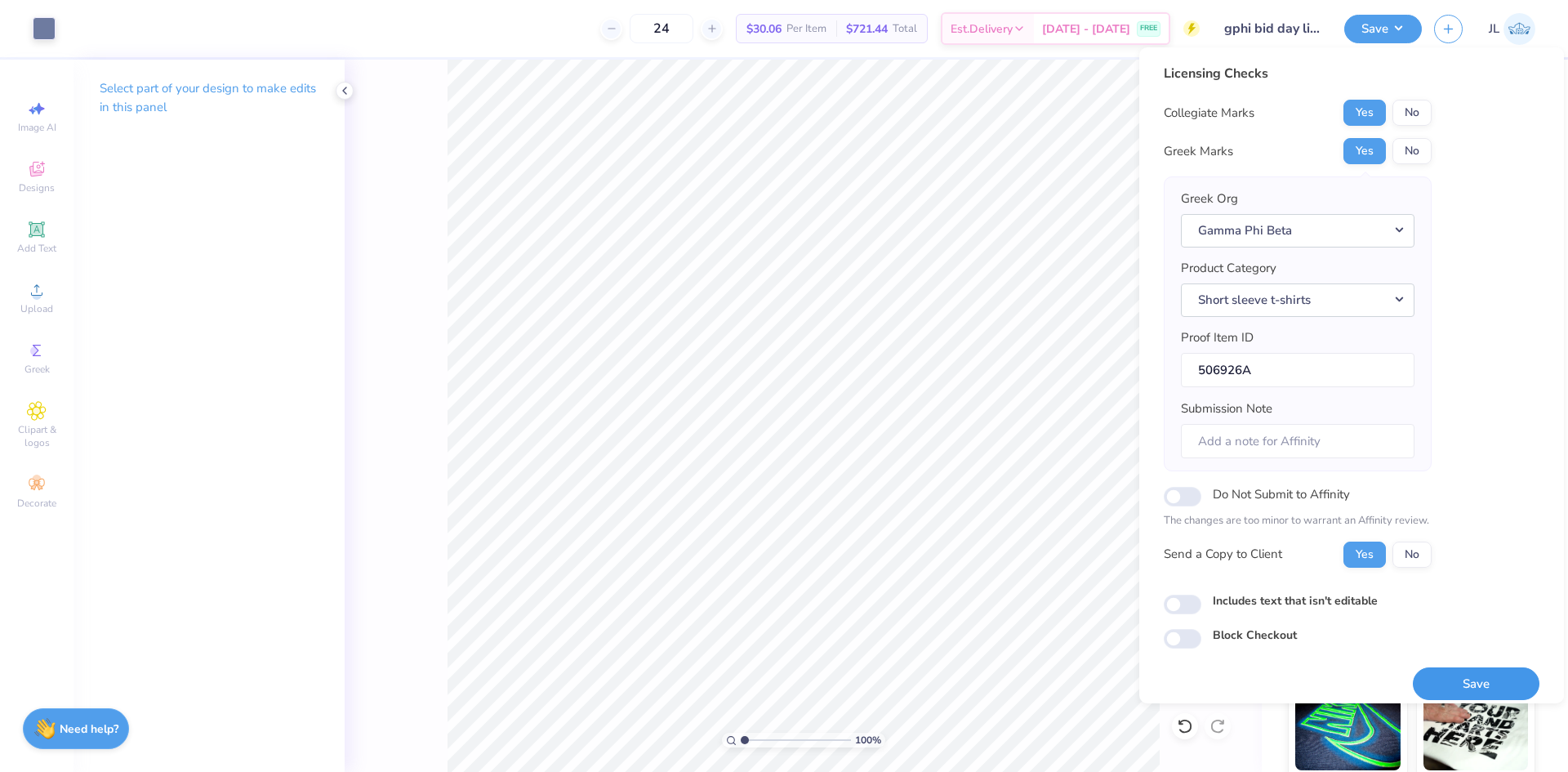
click at [1468, 676] on button "Save" at bounding box center [1476, 684] width 127 height 33
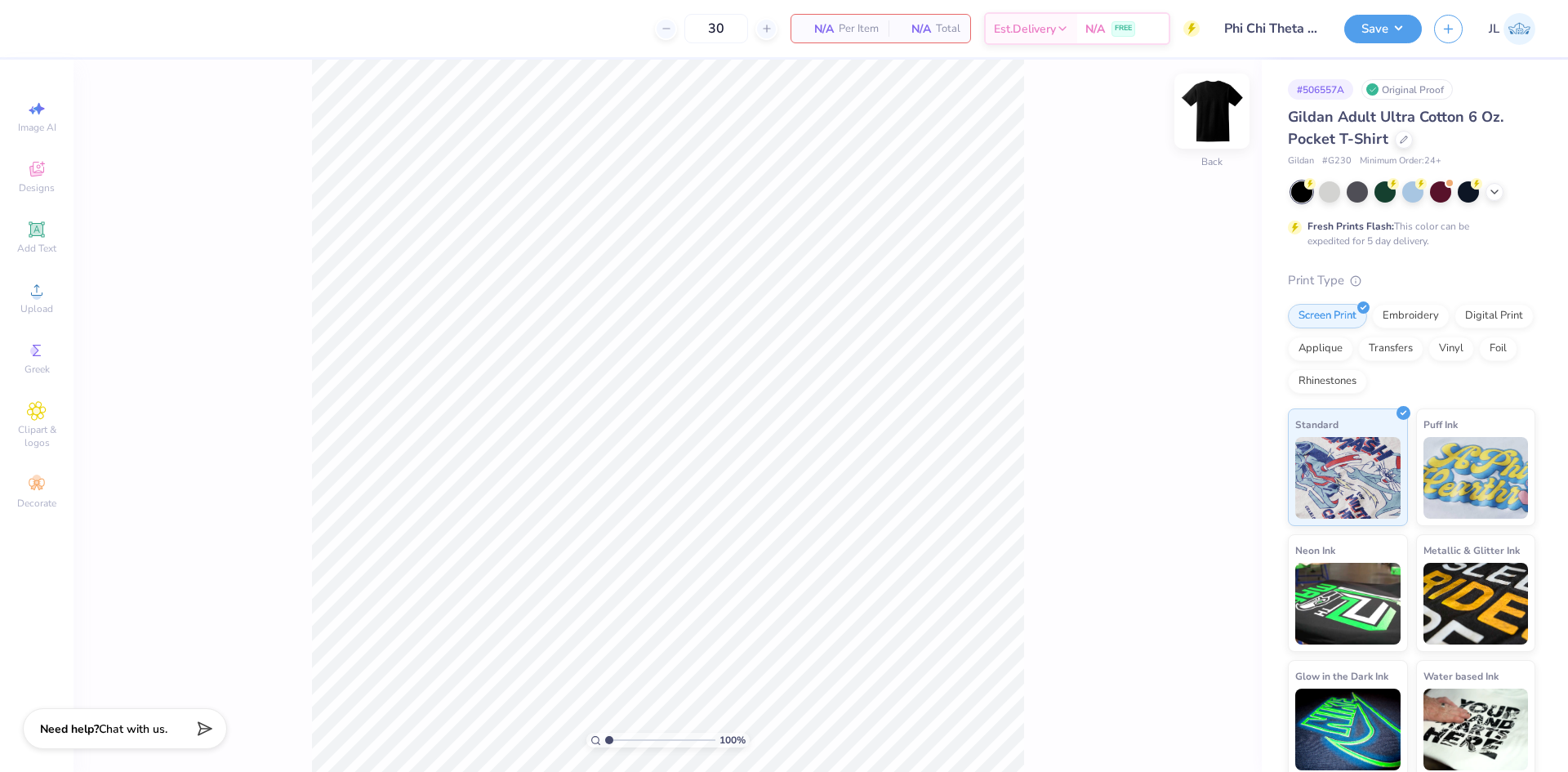
click at [1213, 117] on img at bounding box center [1212, 111] width 65 height 65
click at [30, 307] on span "Upload" at bounding box center [36, 308] width 32 height 13
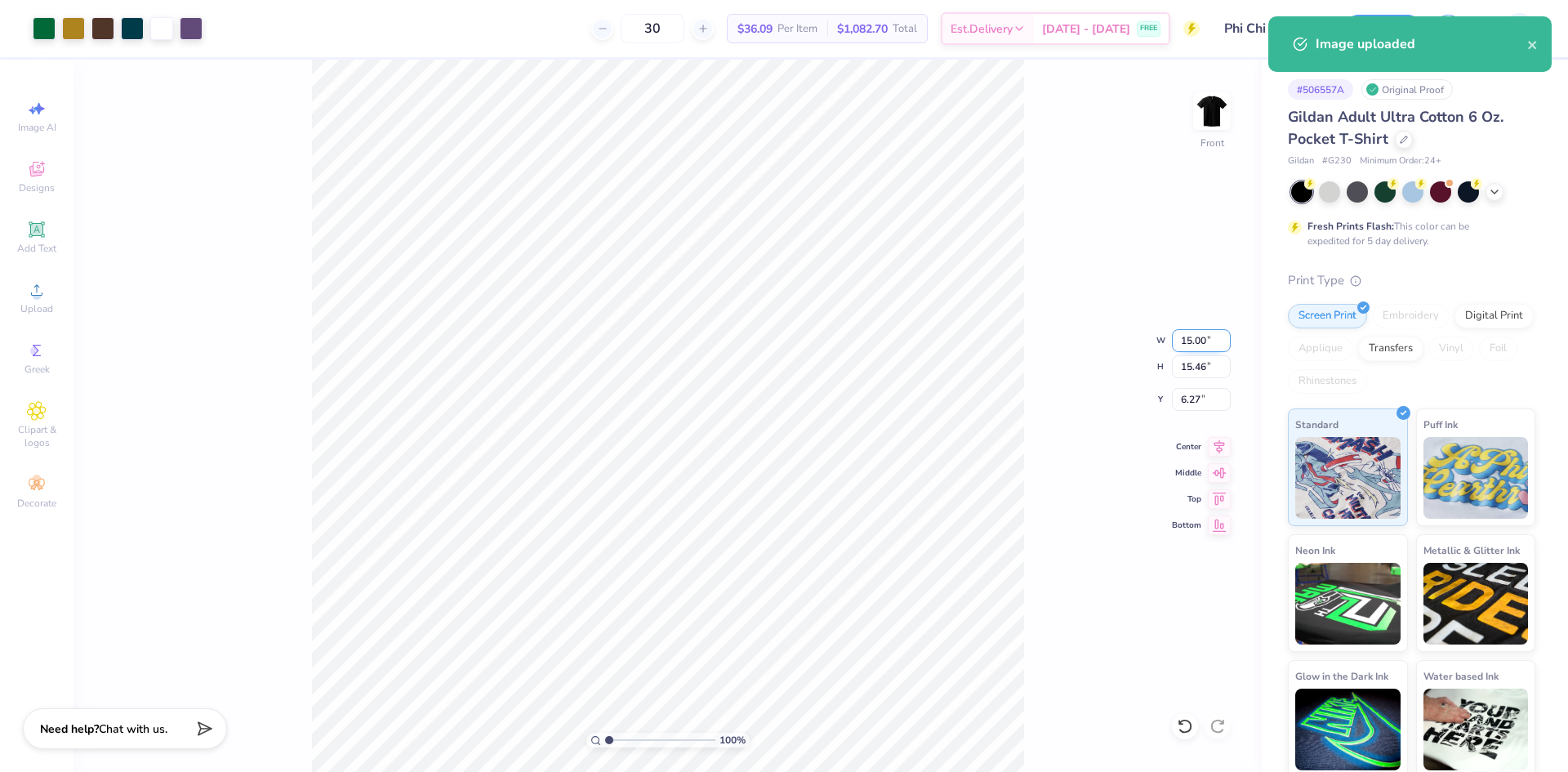
click at [1195, 344] on input "15.00" at bounding box center [1202, 340] width 59 height 23
type input "12.00"
type input "12.37"
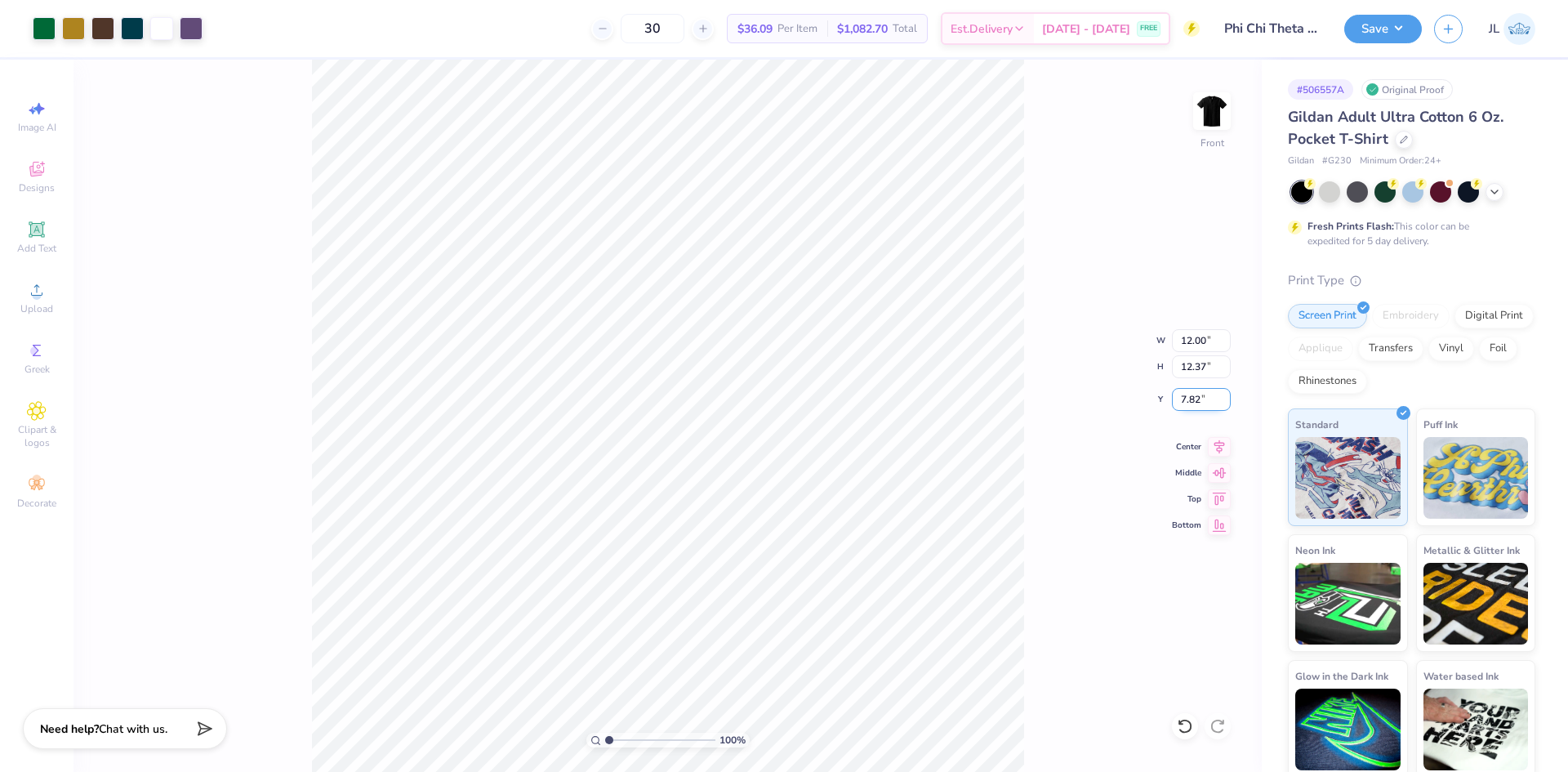
click at [1183, 403] on input "7.82" at bounding box center [1202, 399] width 59 height 23
type input "3.00"
click at [1063, 291] on div "100 % Front W 12.00 12.00 " H 12.37 12.37 " Y 3.00 3.00 " Center Middle Top Bot…" at bounding box center [667, 417] width 1188 height 713
click at [1217, 126] on img at bounding box center [1212, 111] width 65 height 65
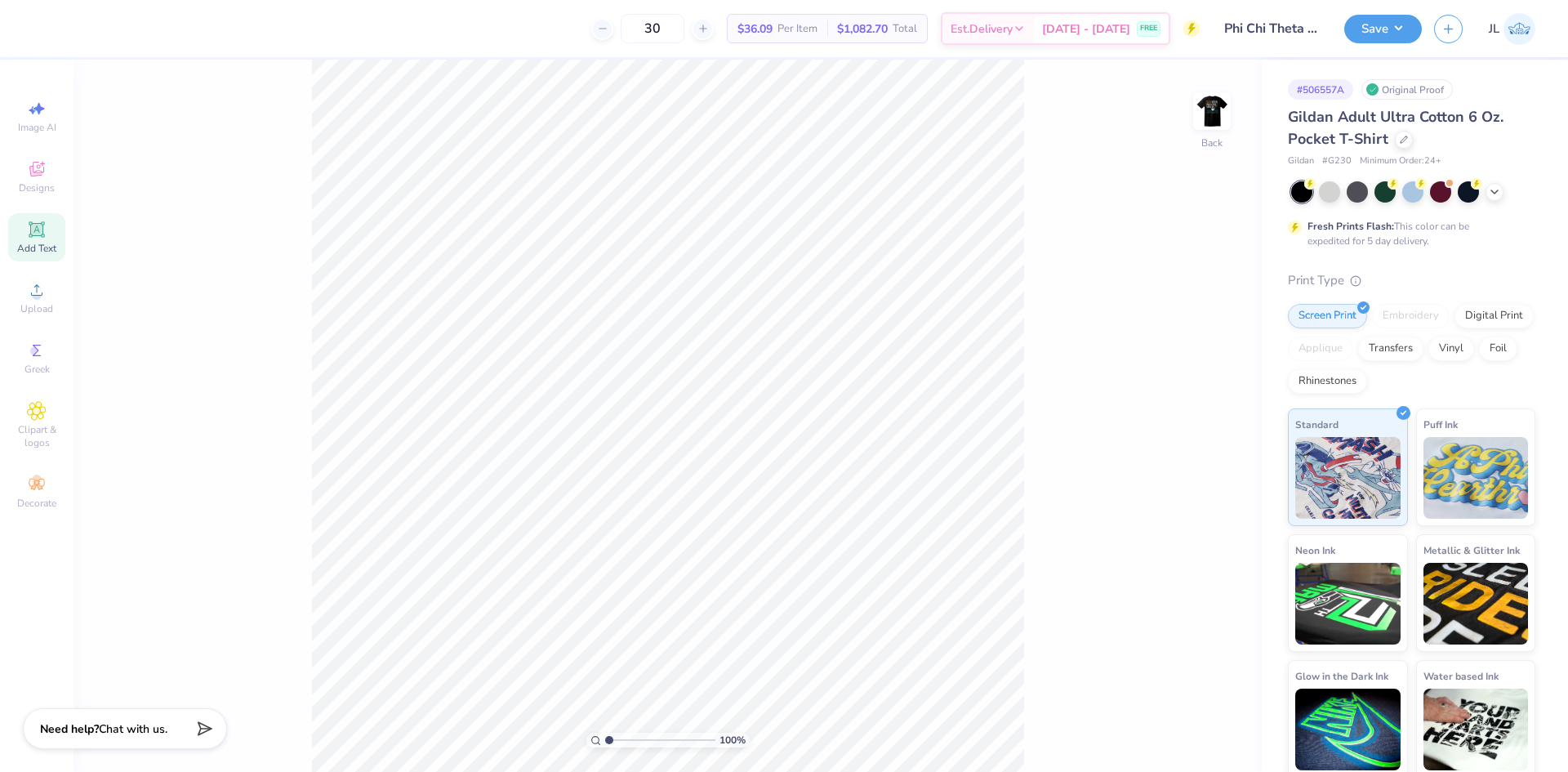
click at [44, 249] on span "Add Text" at bounding box center [36, 248] width 39 height 13
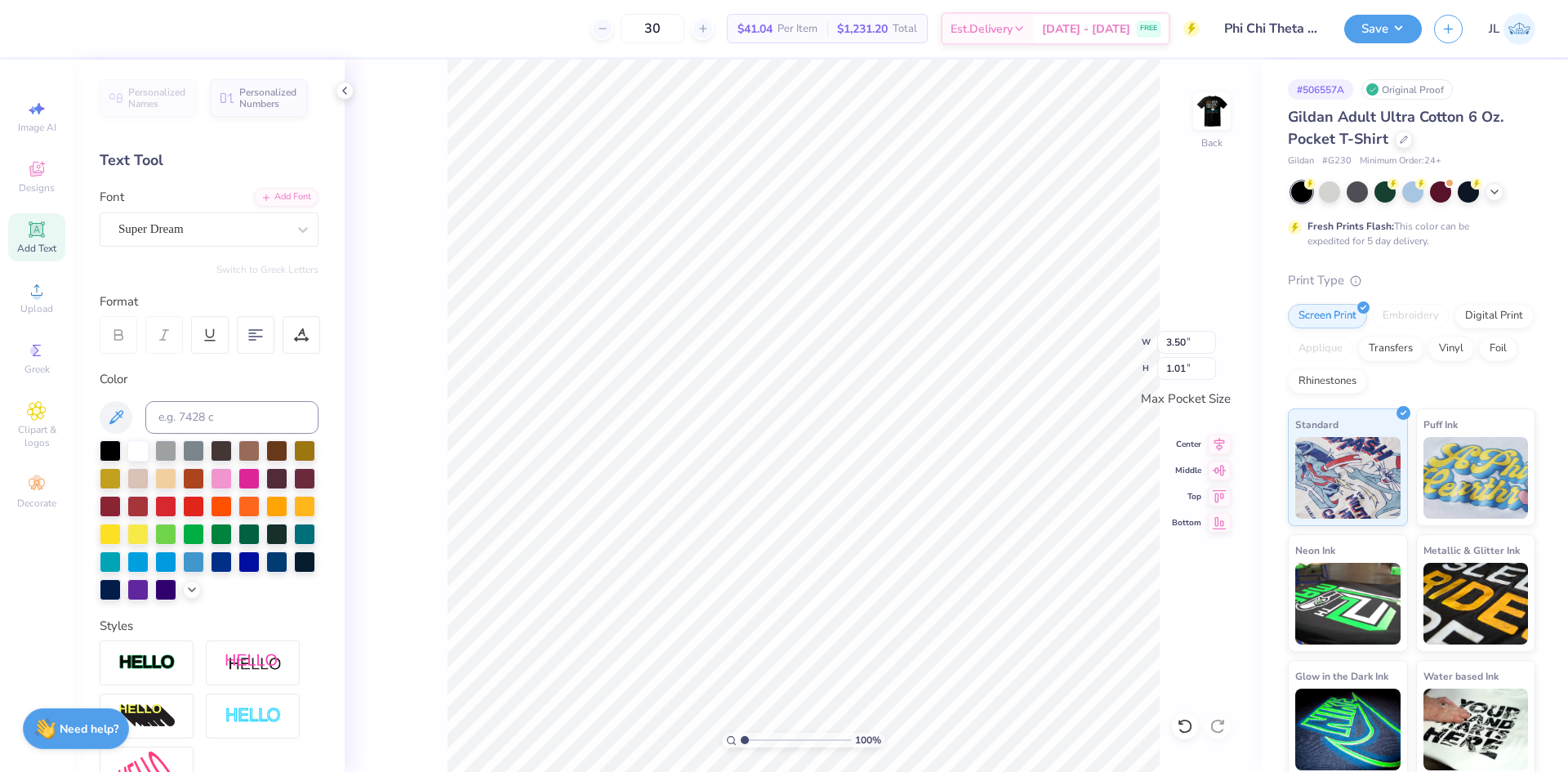
scroll to position [14, 2]
paste textarea "FCQ"
type textarea "FCQ"
type input "2.48"
type input "1.13"
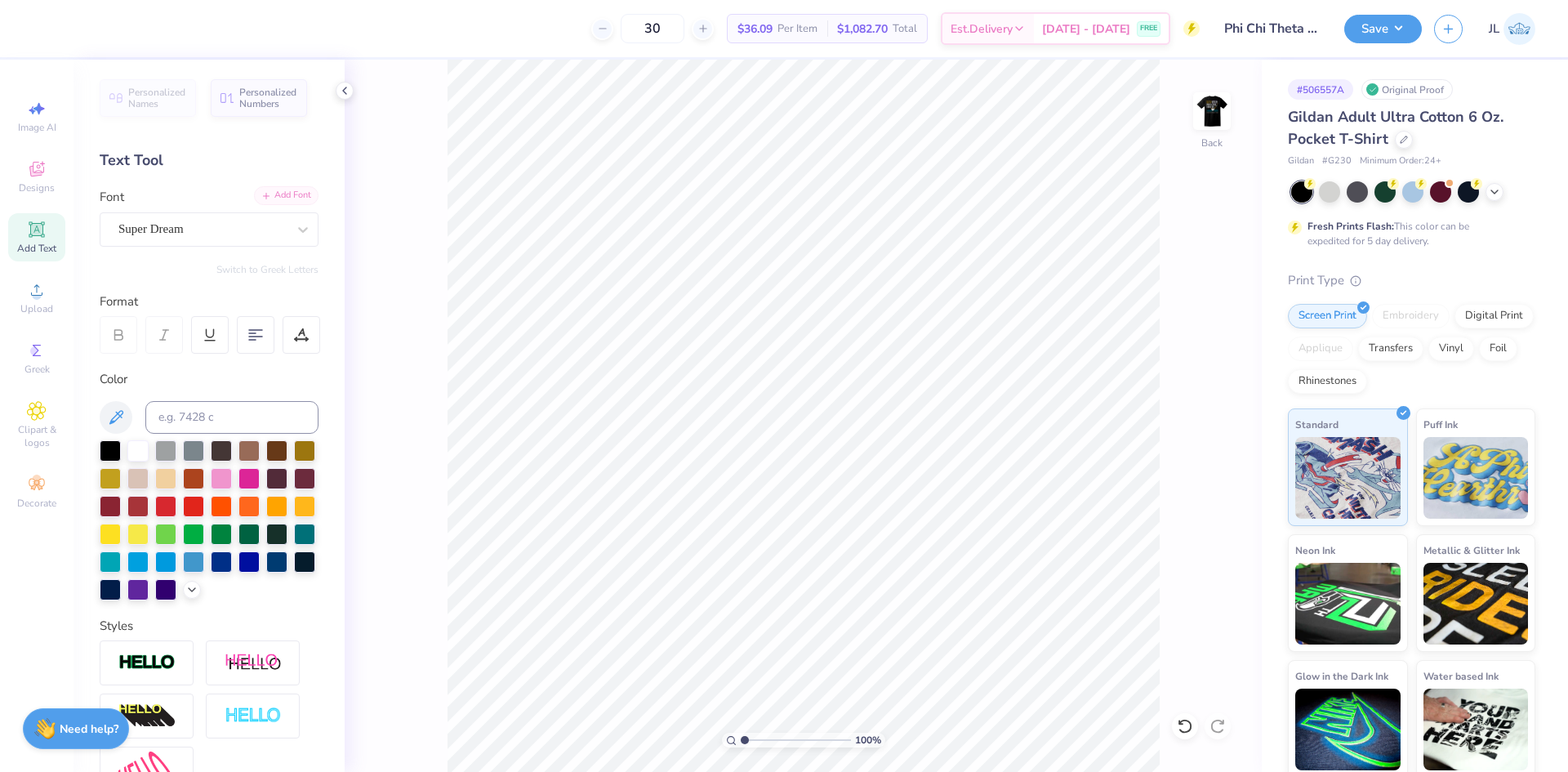
click at [283, 194] on div "Add Font" at bounding box center [286, 195] width 65 height 19
click at [36, 241] on div "Add Text" at bounding box center [36, 237] width 57 height 48
paste textarea "FCQ"
type textarea "FCQ"
click at [254, 236] on div "Super Dream" at bounding box center [203, 229] width 171 height 26
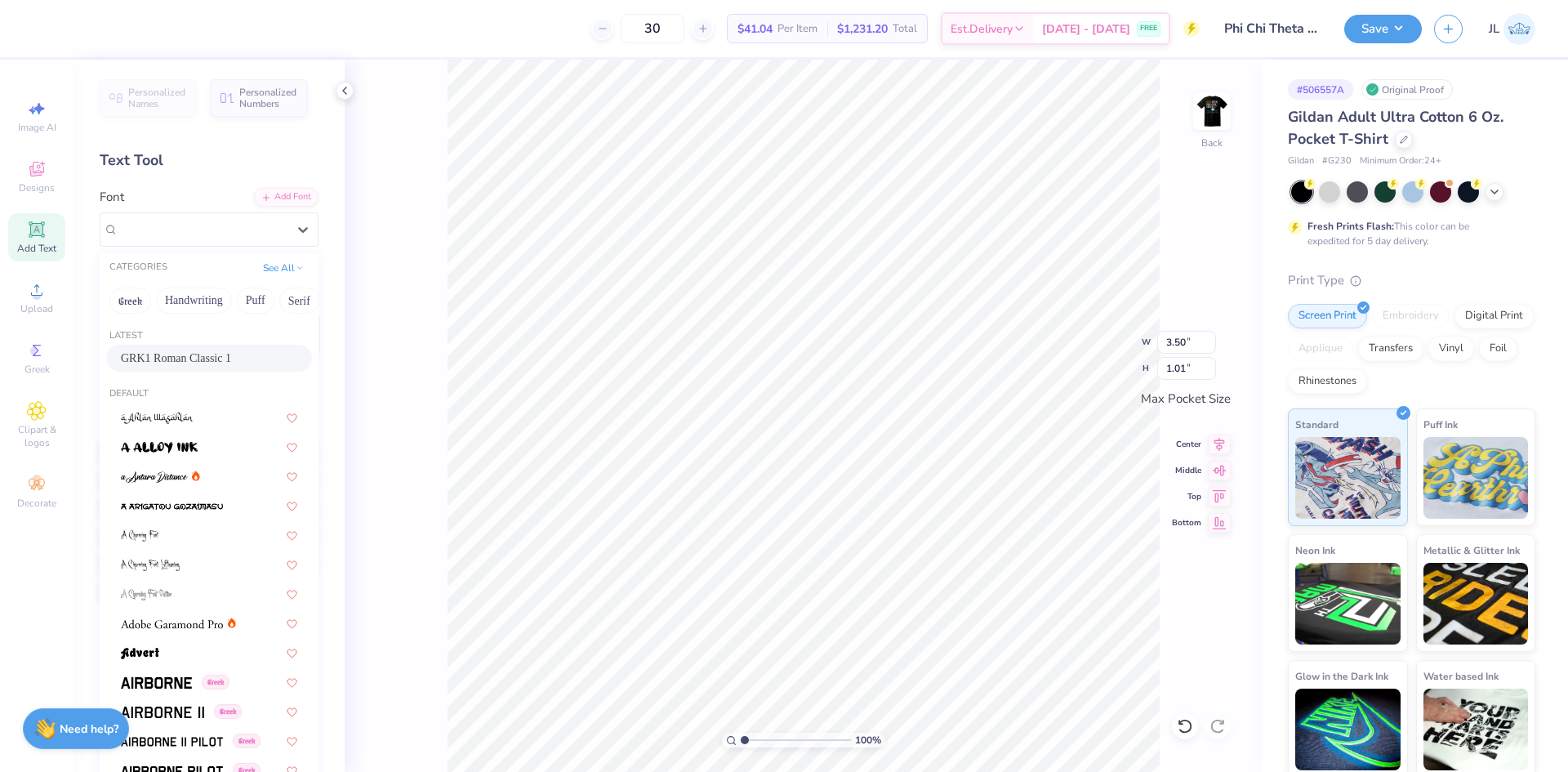
click at [169, 351] on span "GRK1 Roman Classic 1" at bounding box center [176, 357] width 110 height 17
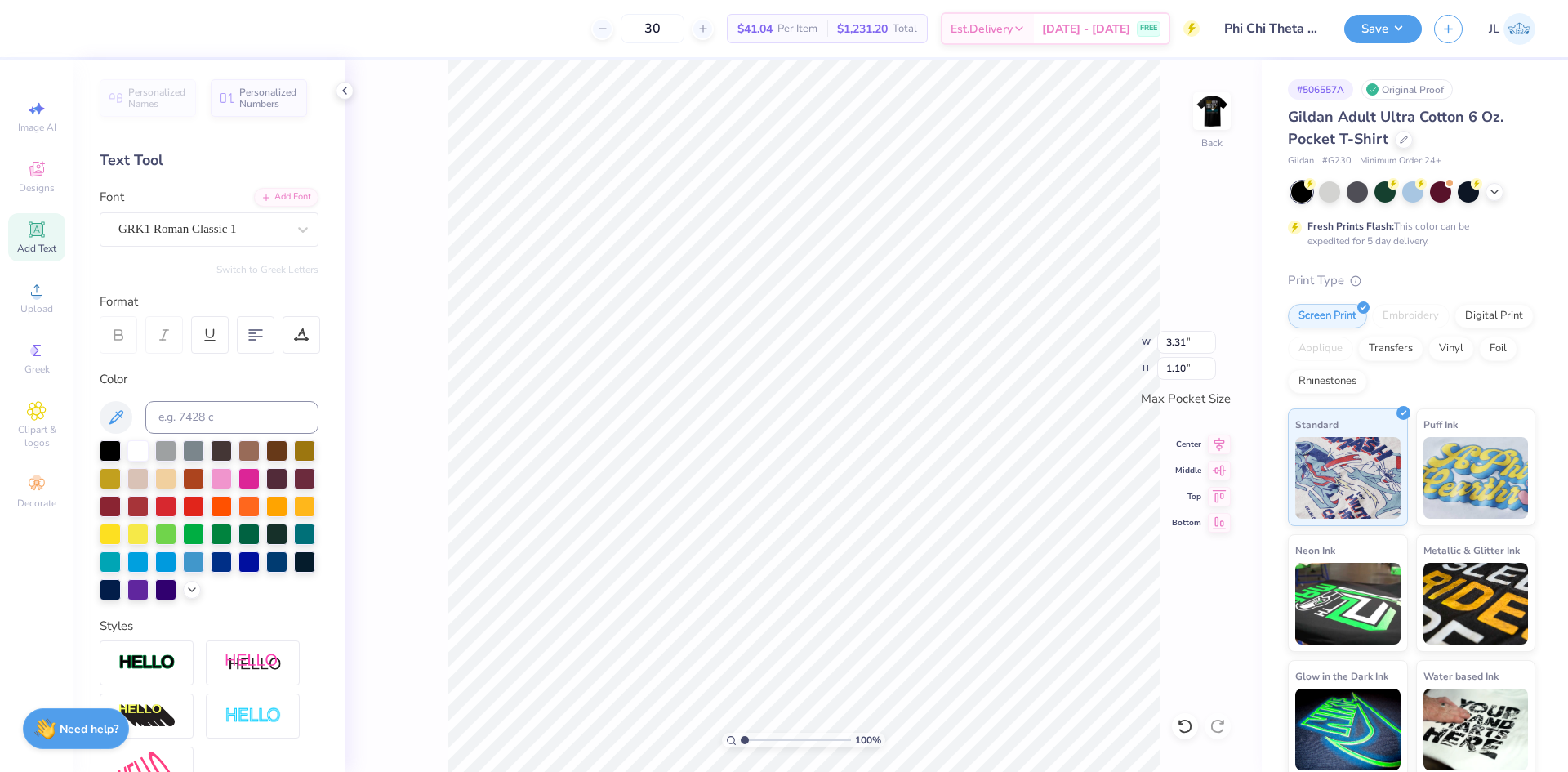
type input "3.31"
type input "1.10"
click at [1173, 340] on input "3.31" at bounding box center [1187, 342] width 59 height 23
type input "3.50"
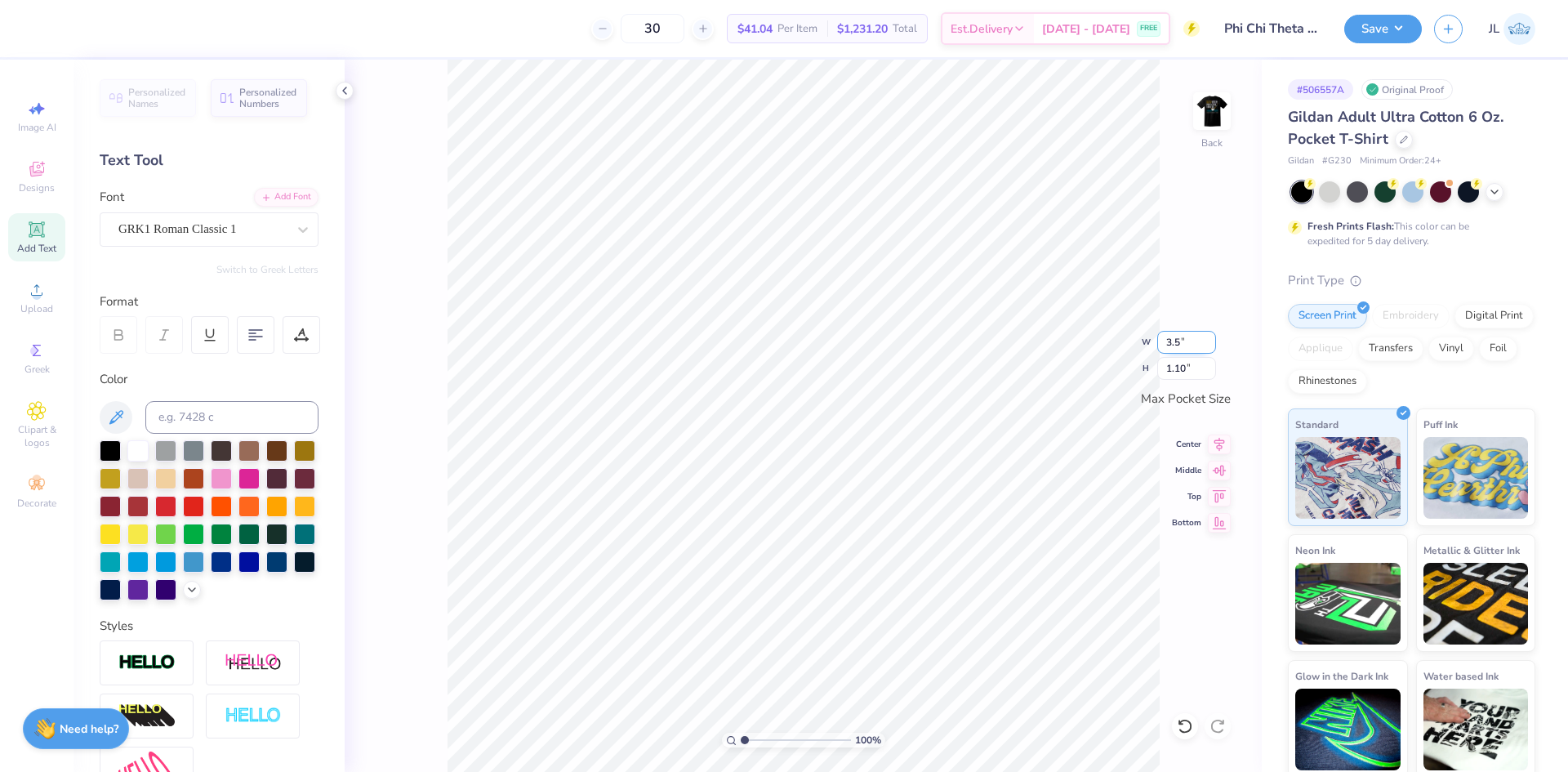
type input "1.16"
click at [1218, 108] on img at bounding box center [1212, 111] width 65 height 65
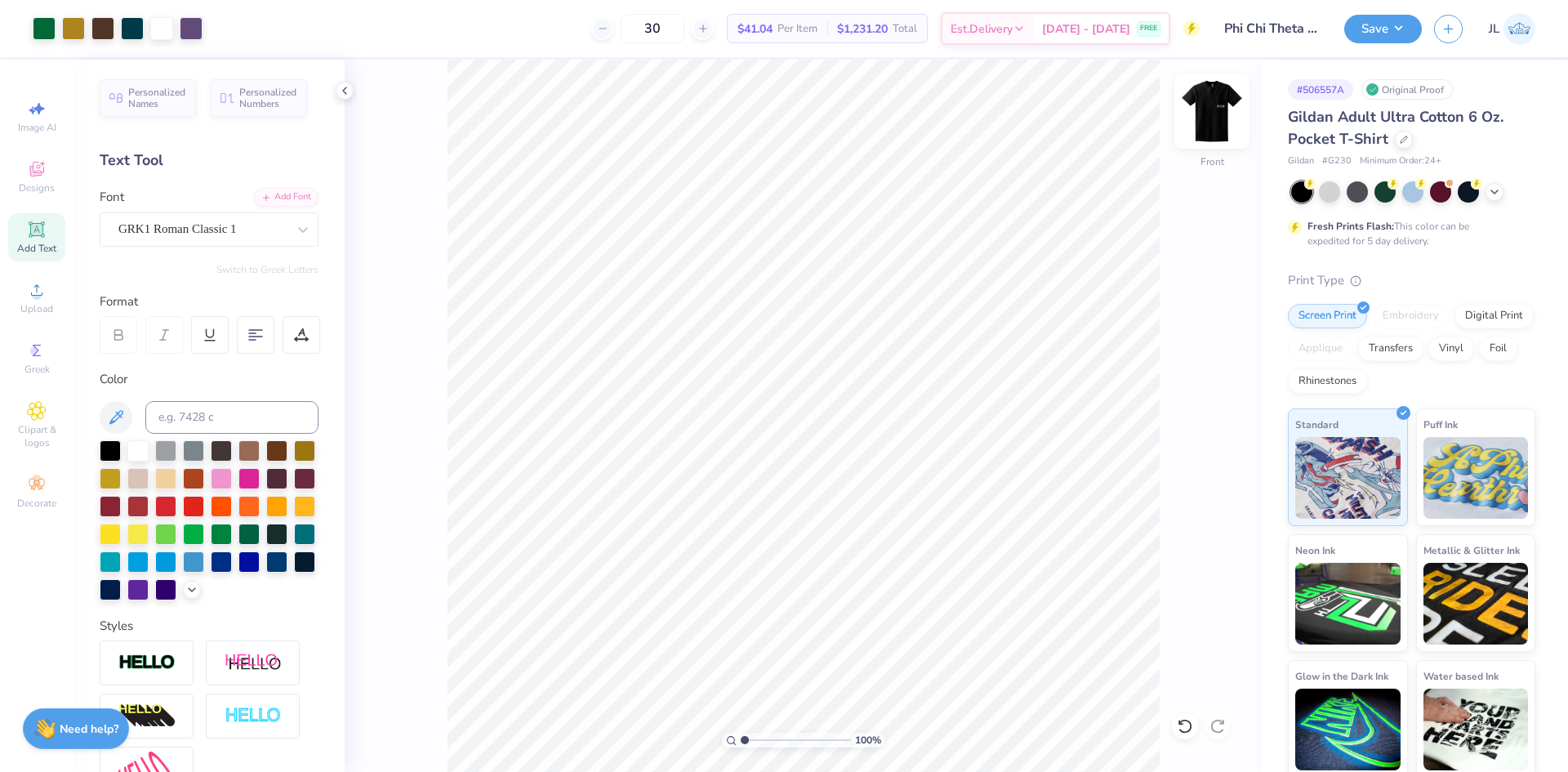
click at [1201, 116] on img at bounding box center [1212, 111] width 65 height 65
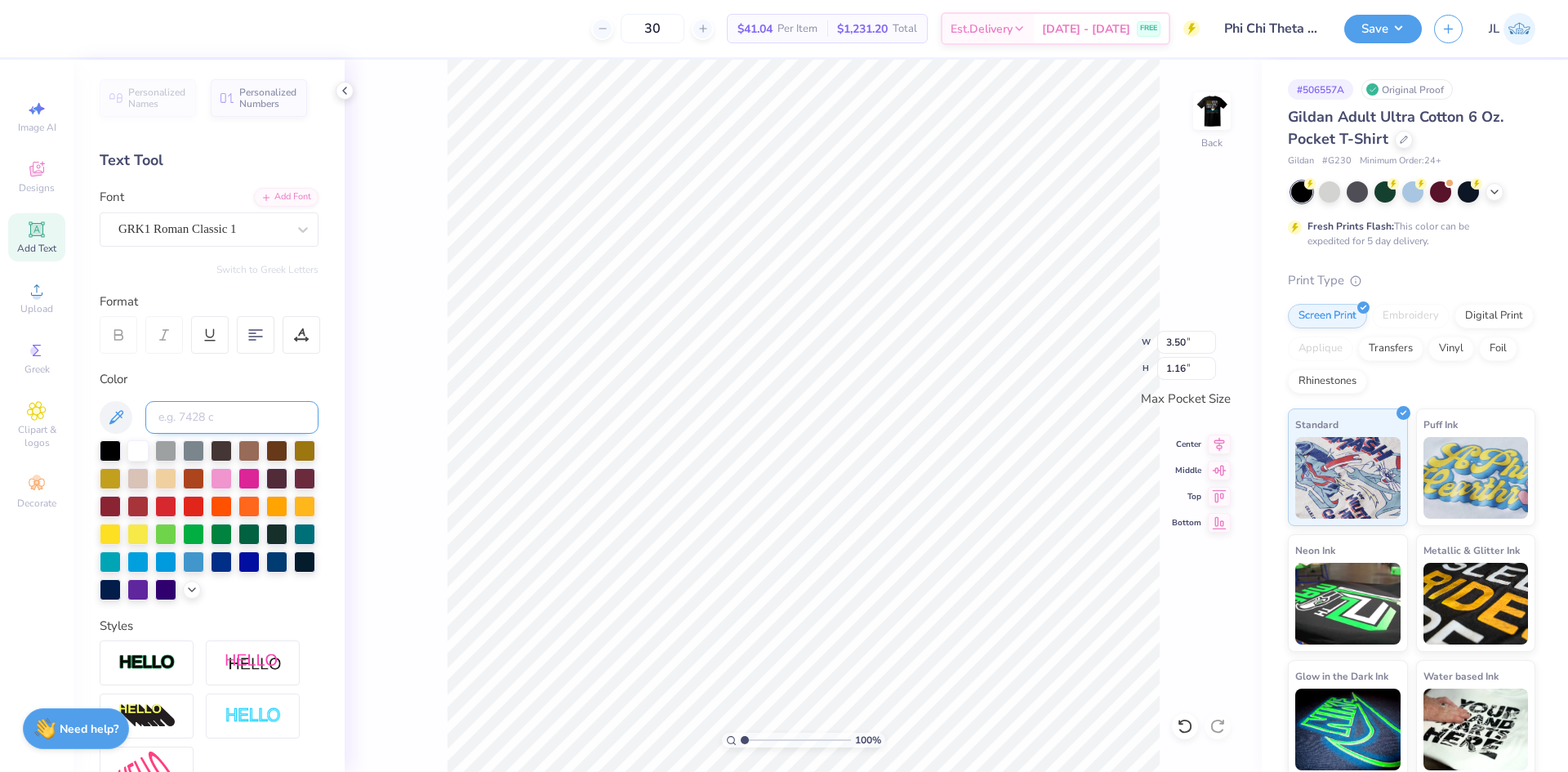
click at [191, 418] on input at bounding box center [232, 417] width 173 height 32
type input "1255"
type input "3.44"
type input "1.14"
click at [424, 369] on div "100 % Back W 3.44 3.44 " H 1.14 1.14 " Max Pocket Size Center Middle Top Bottom" at bounding box center [803, 417] width 917 height 713
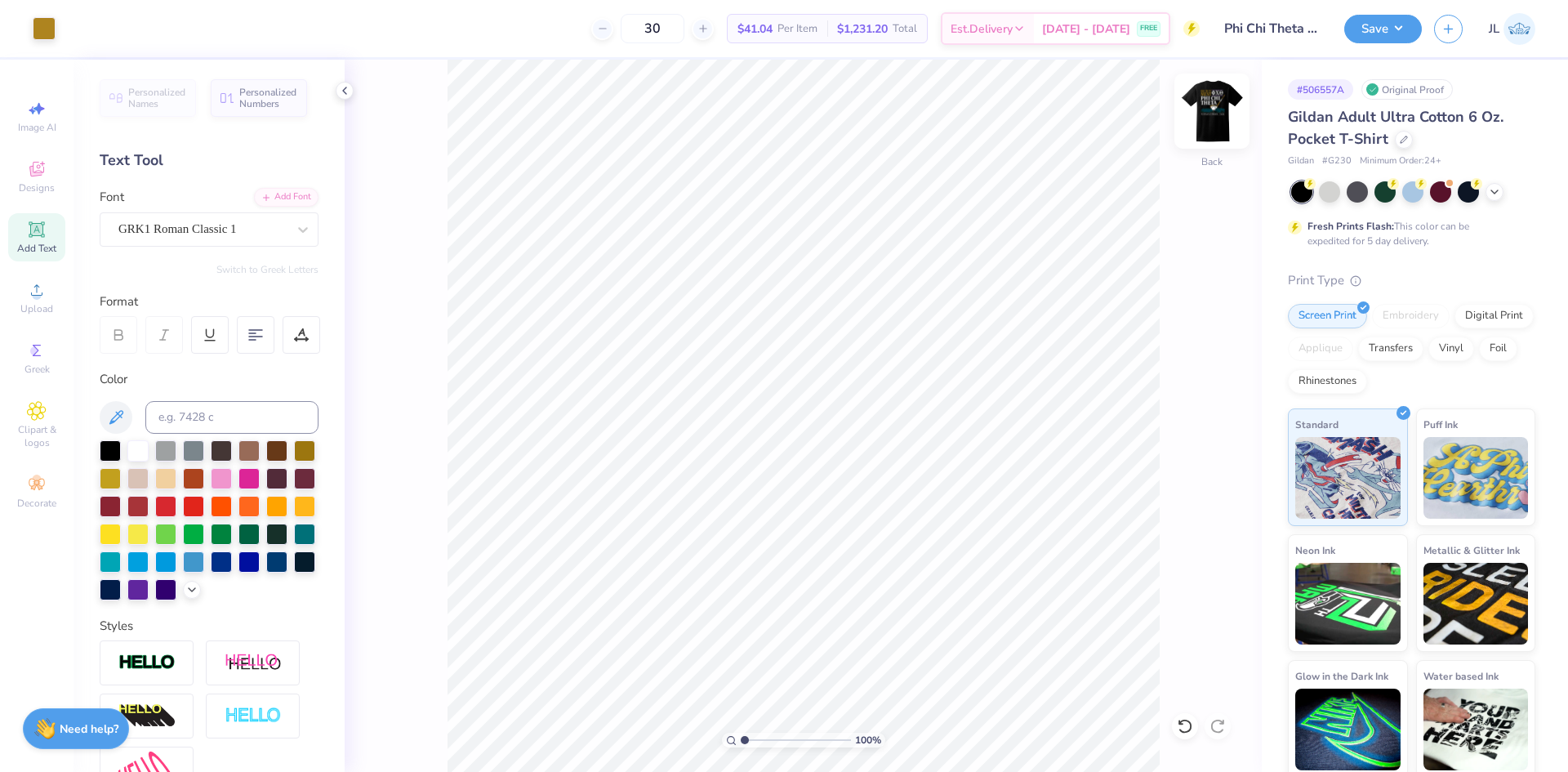
click at [1219, 109] on img at bounding box center [1212, 111] width 65 height 65
click at [1220, 126] on img at bounding box center [1212, 111] width 65 height 65
click at [1174, 339] on input "3.44" at bounding box center [1187, 342] width 59 height 23
click at [1173, 338] on input "3.44" at bounding box center [1187, 342] width 59 height 23
type input "3.50"
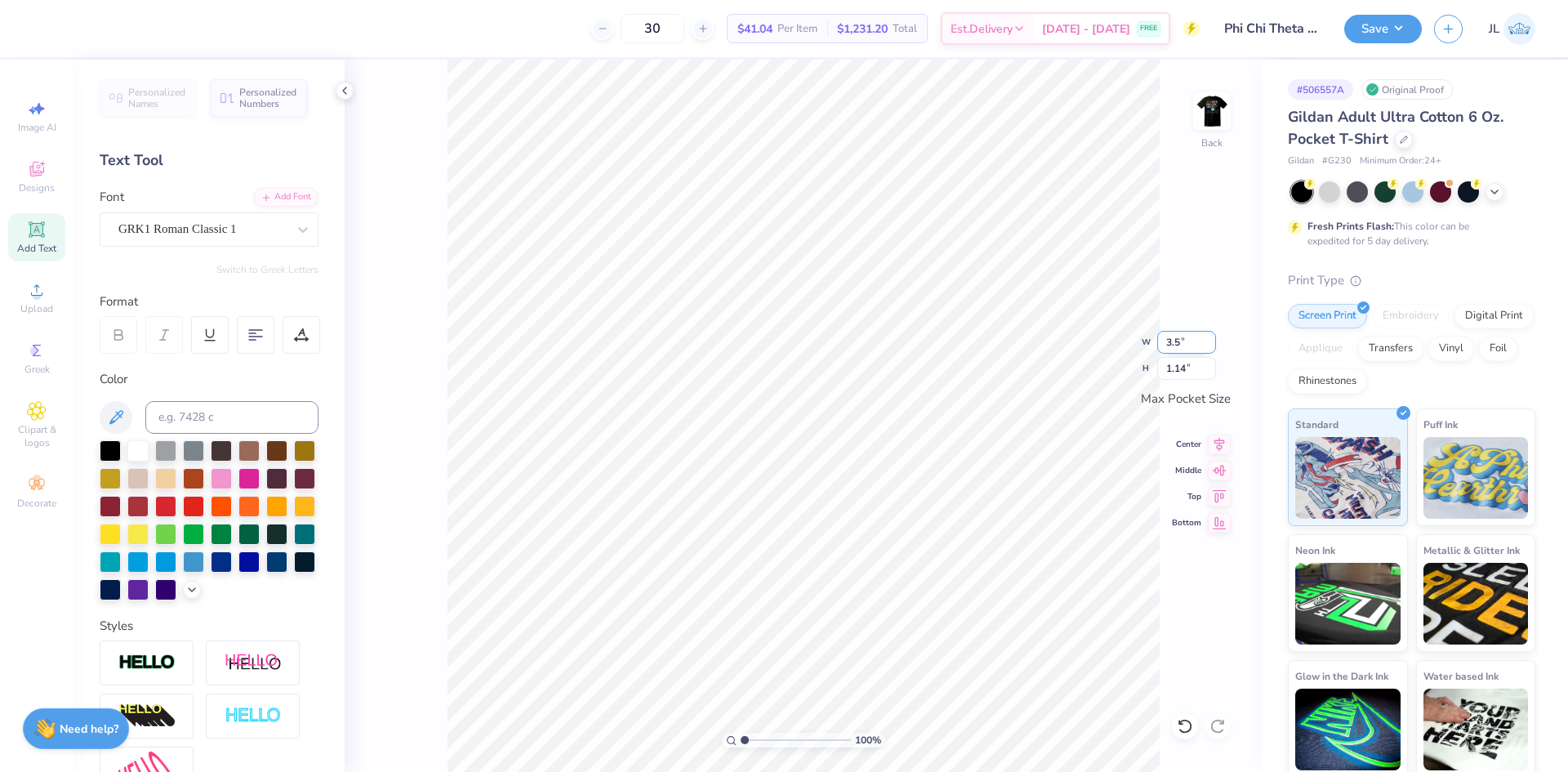
type input "1.16"
click at [1194, 228] on div "100 % Back W 3.50 3.50 " H 1.16 1.16 " Max Pocket Size Center Middle Top Bottom" at bounding box center [803, 417] width 917 height 713
click at [1375, 33] on button "Save" at bounding box center [1383, 26] width 78 height 29
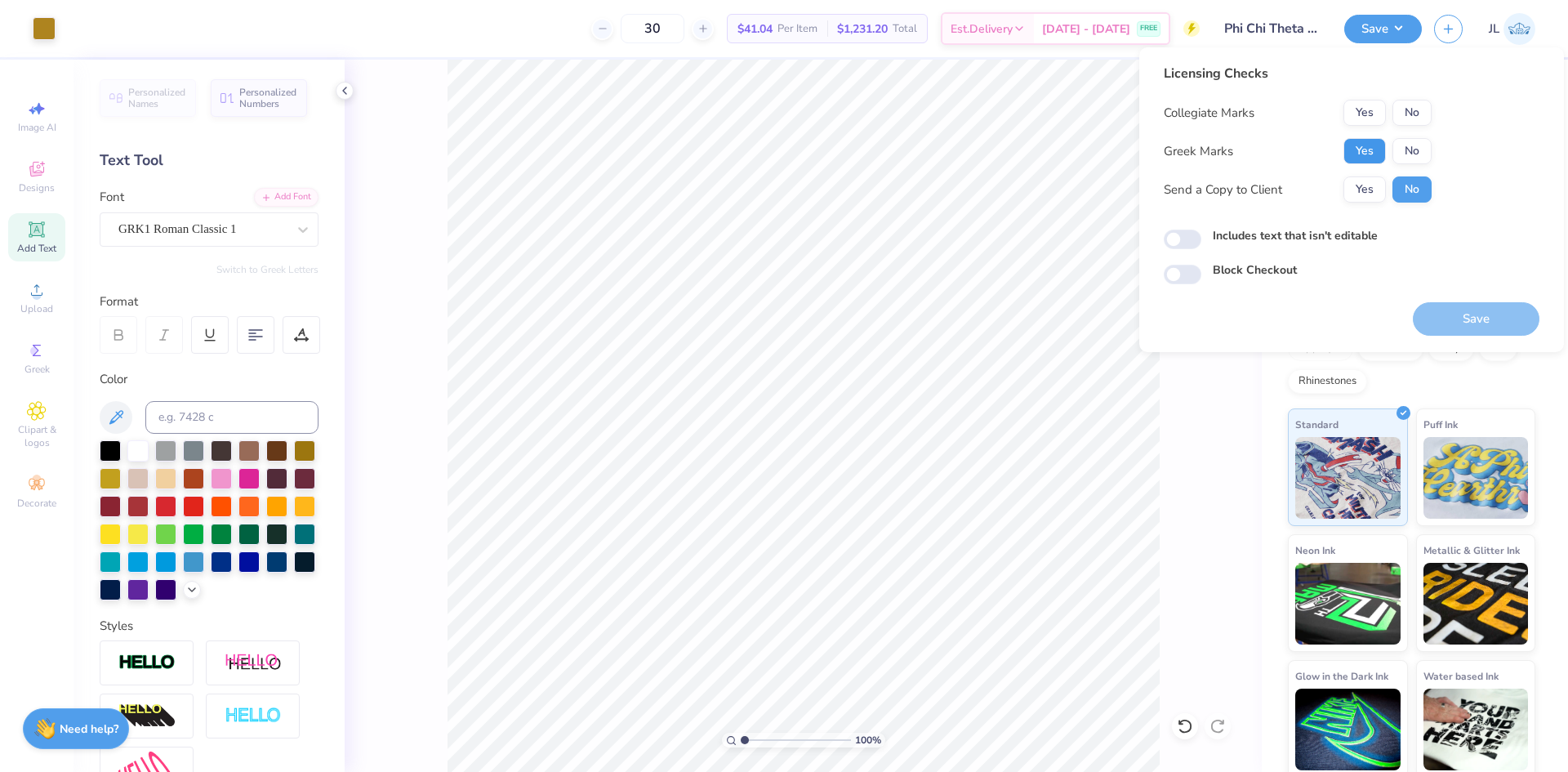
click at [1372, 151] on button "Yes" at bounding box center [1364, 151] width 42 height 27
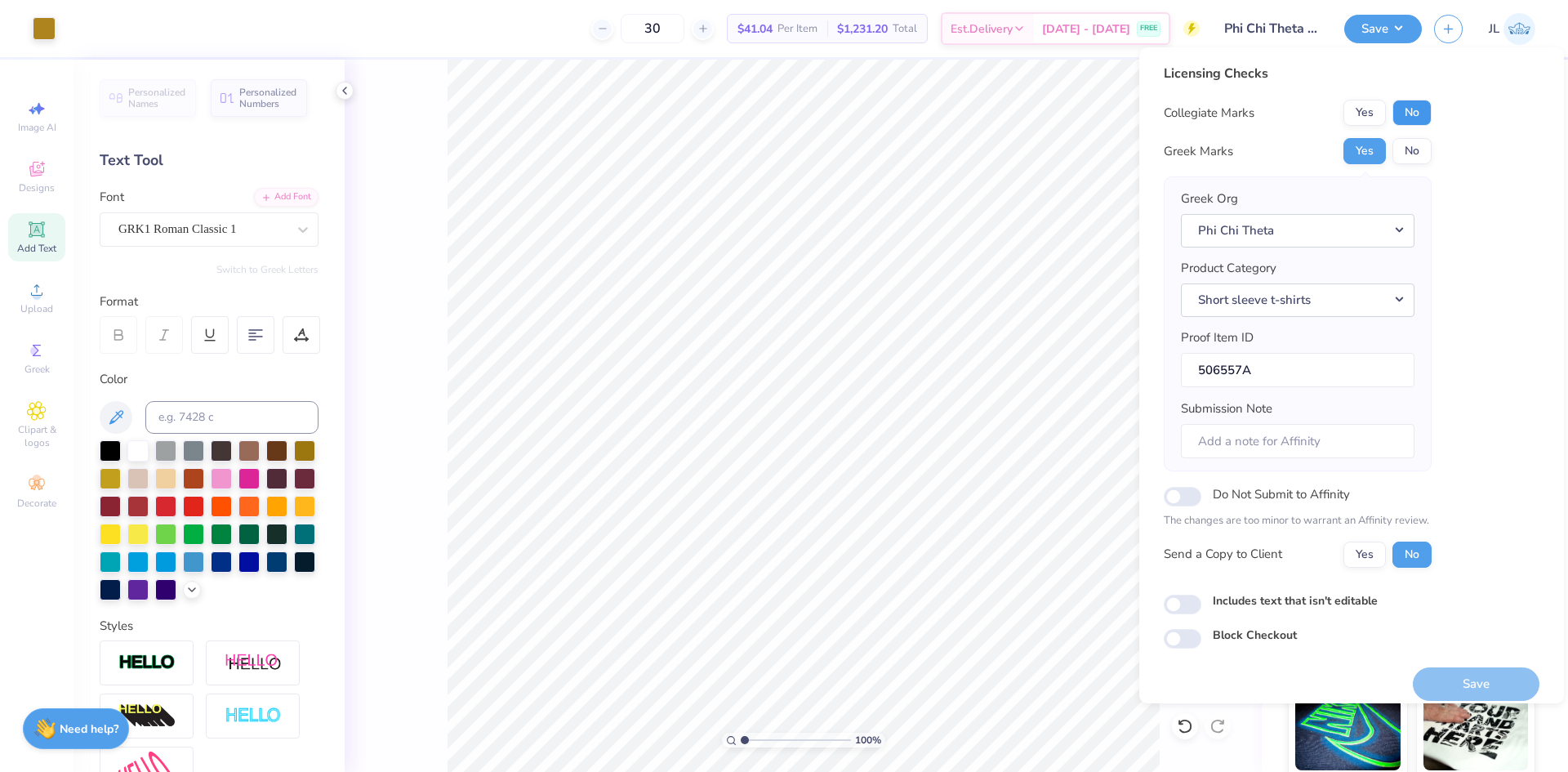
click at [1406, 114] on button "No" at bounding box center [1412, 112] width 39 height 27
click at [1379, 553] on button "Yes" at bounding box center [1364, 554] width 42 height 27
click at [1483, 679] on button "Save" at bounding box center [1476, 684] width 127 height 33
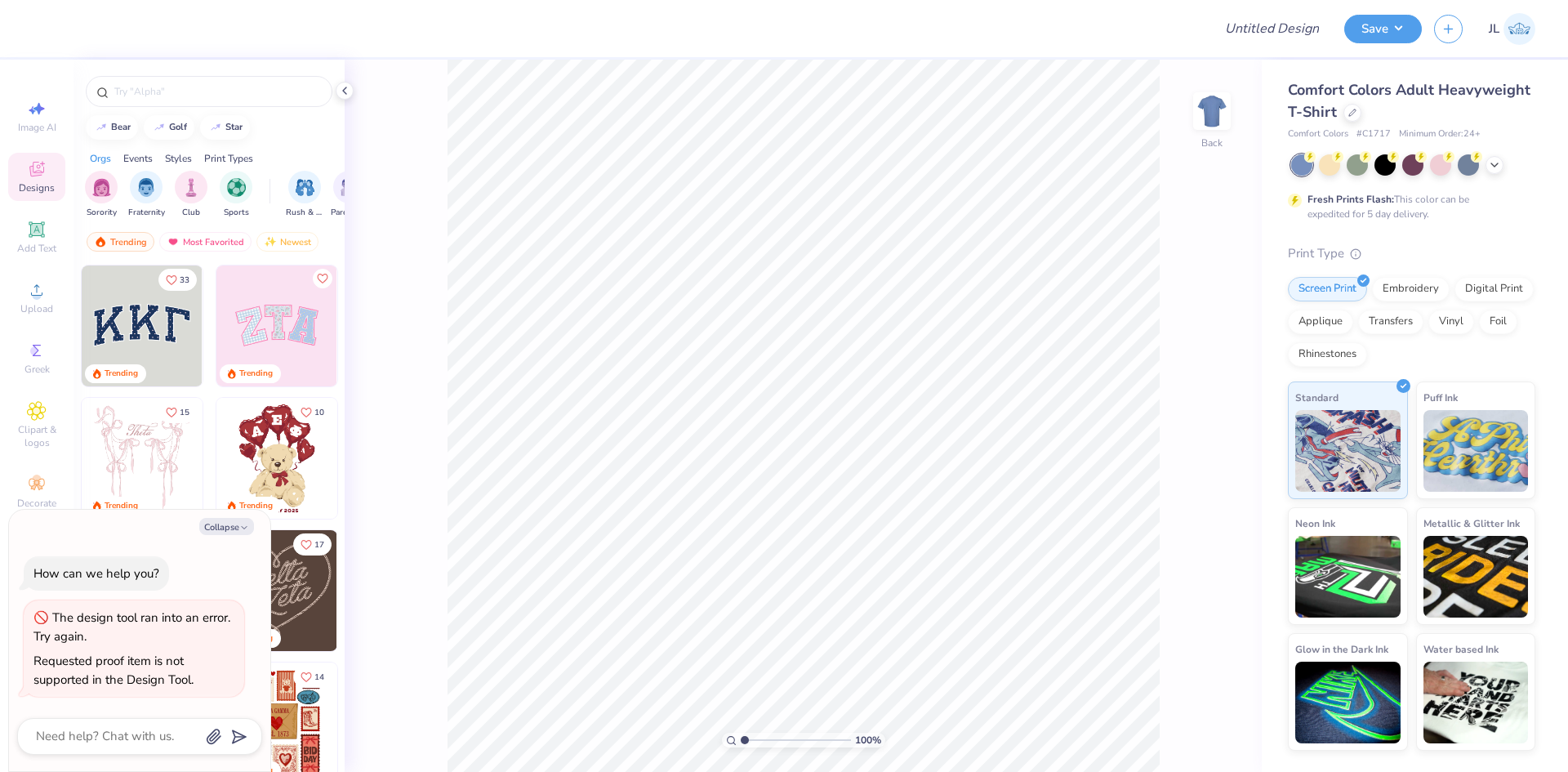
type textarea "x"
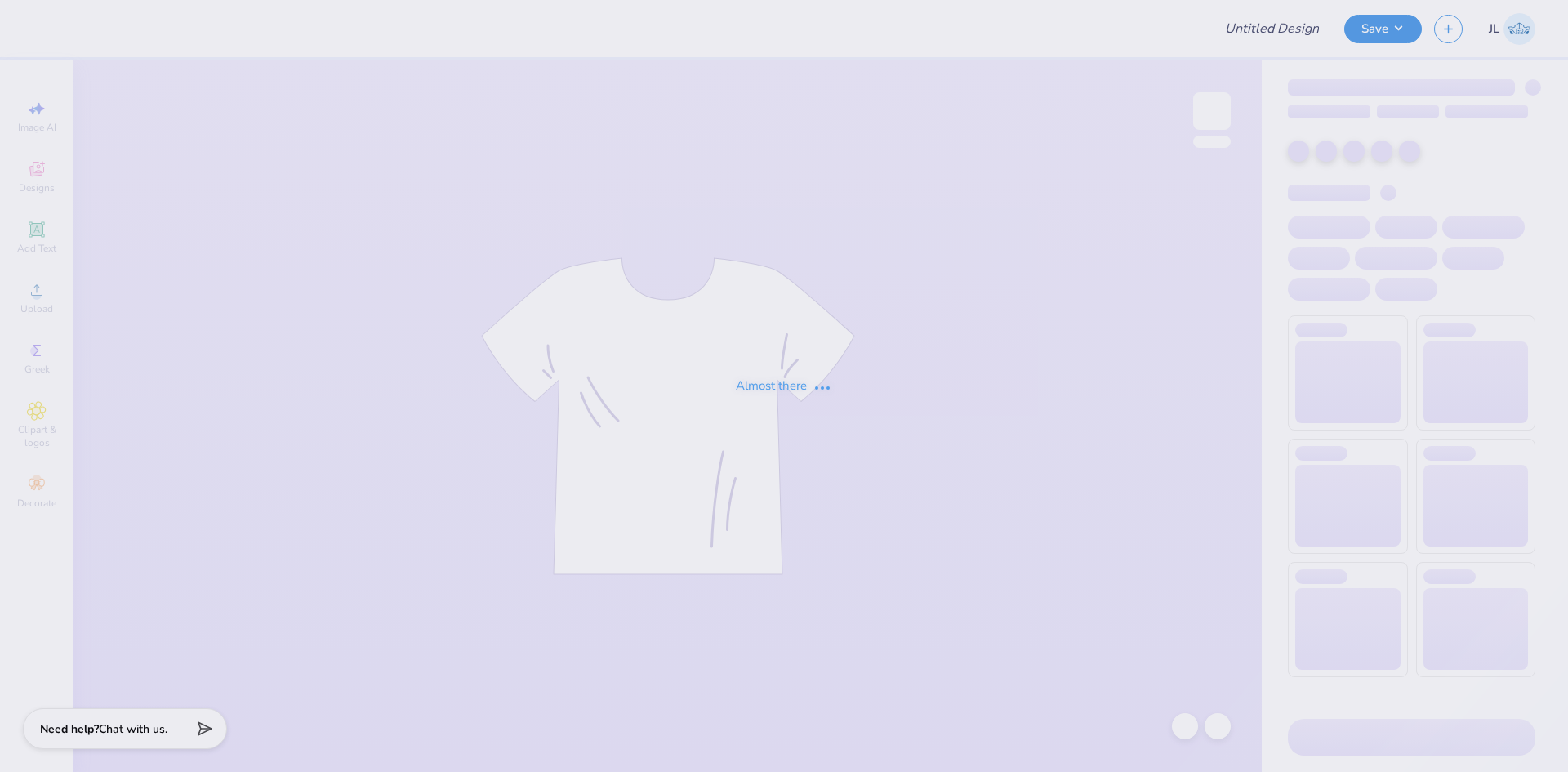
type input "Delta Sig Hoodie"
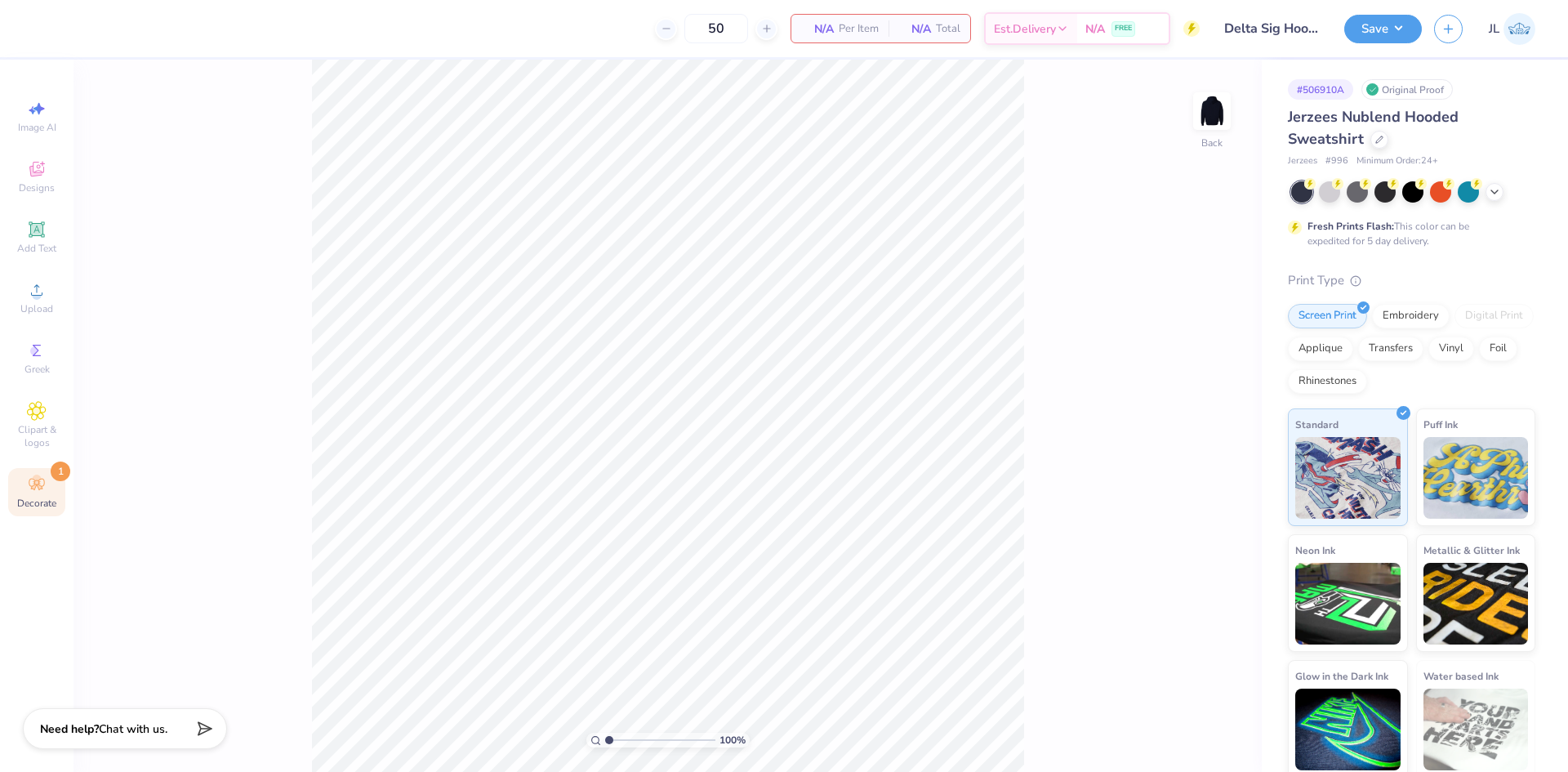
click at [63, 485] on div "Decorate 1" at bounding box center [36, 491] width 57 height 48
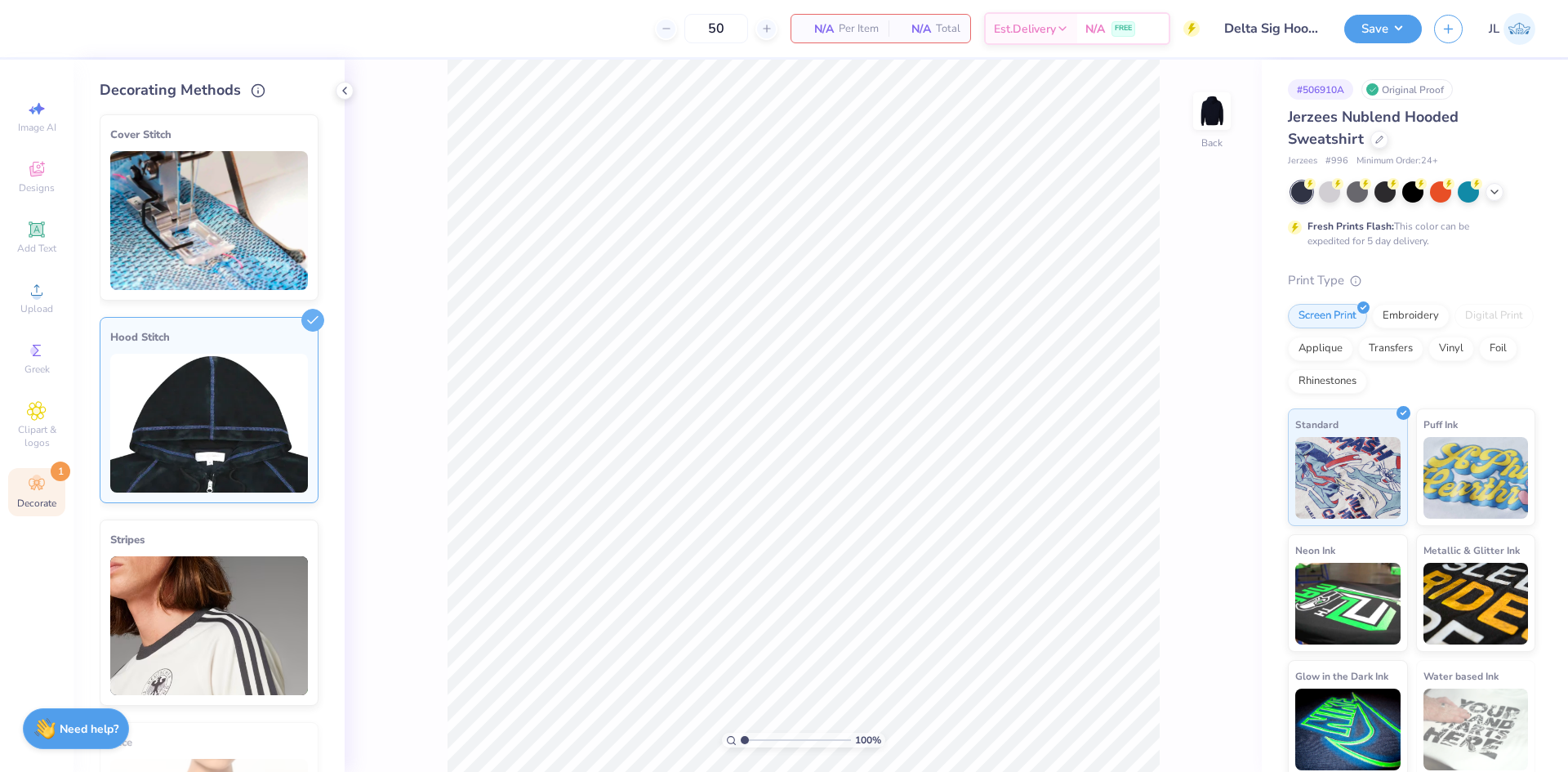
click at [257, 397] on img at bounding box center [209, 422] width 198 height 139
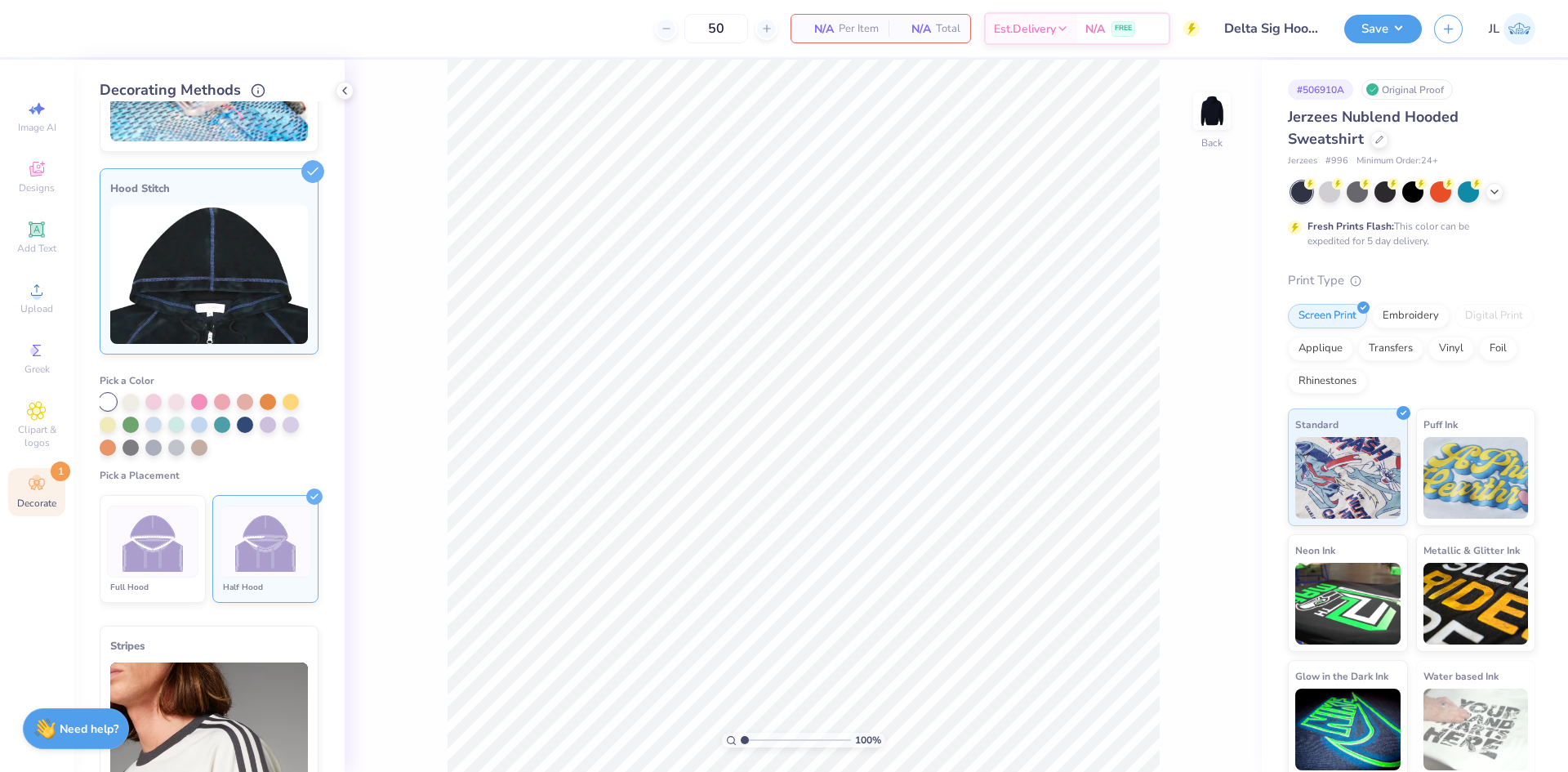
scroll to position [163, 0]
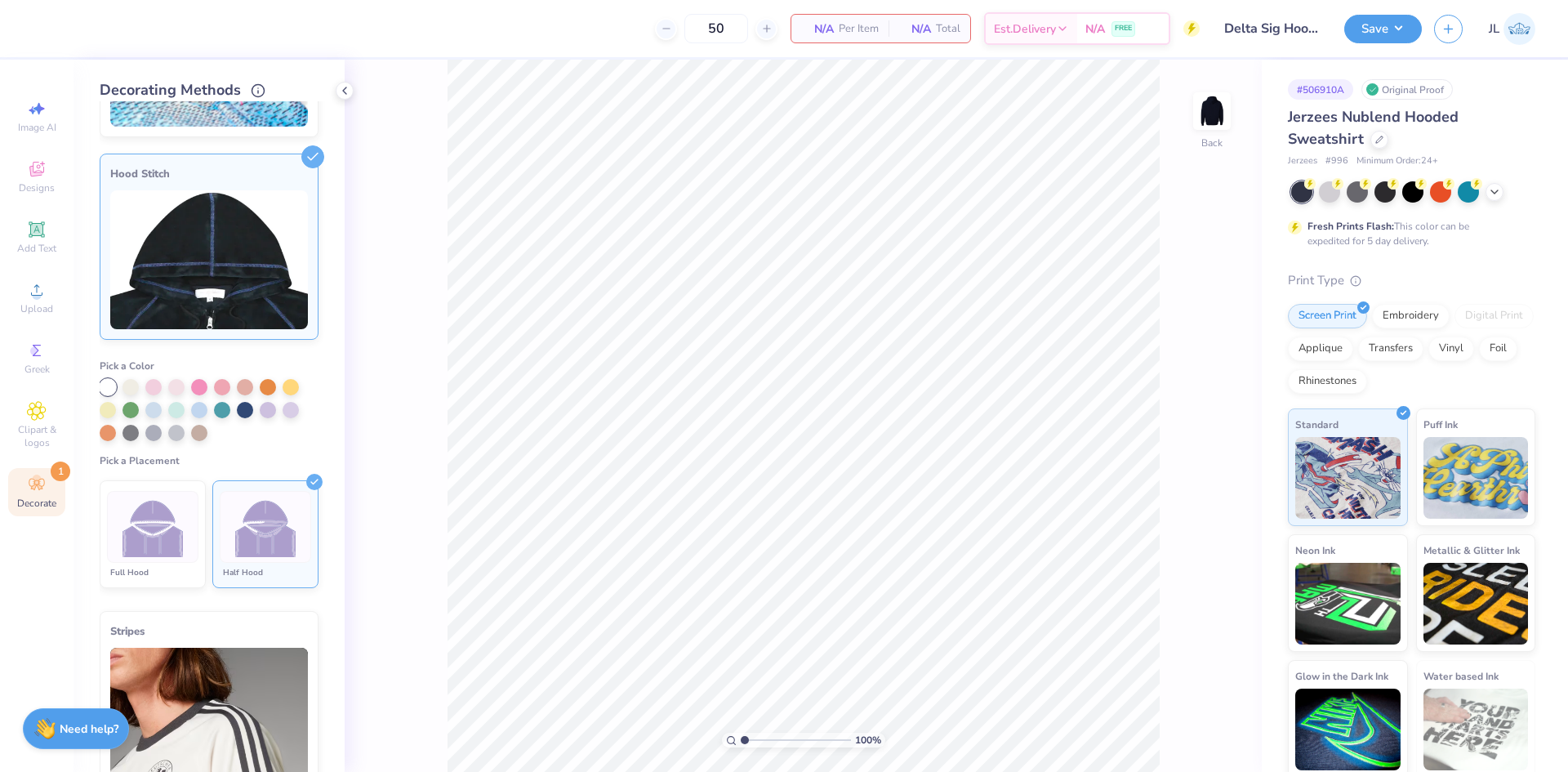
click at [105, 383] on div at bounding box center [107, 387] width 17 height 17
click at [270, 533] on img at bounding box center [266, 528] width 61 height 61
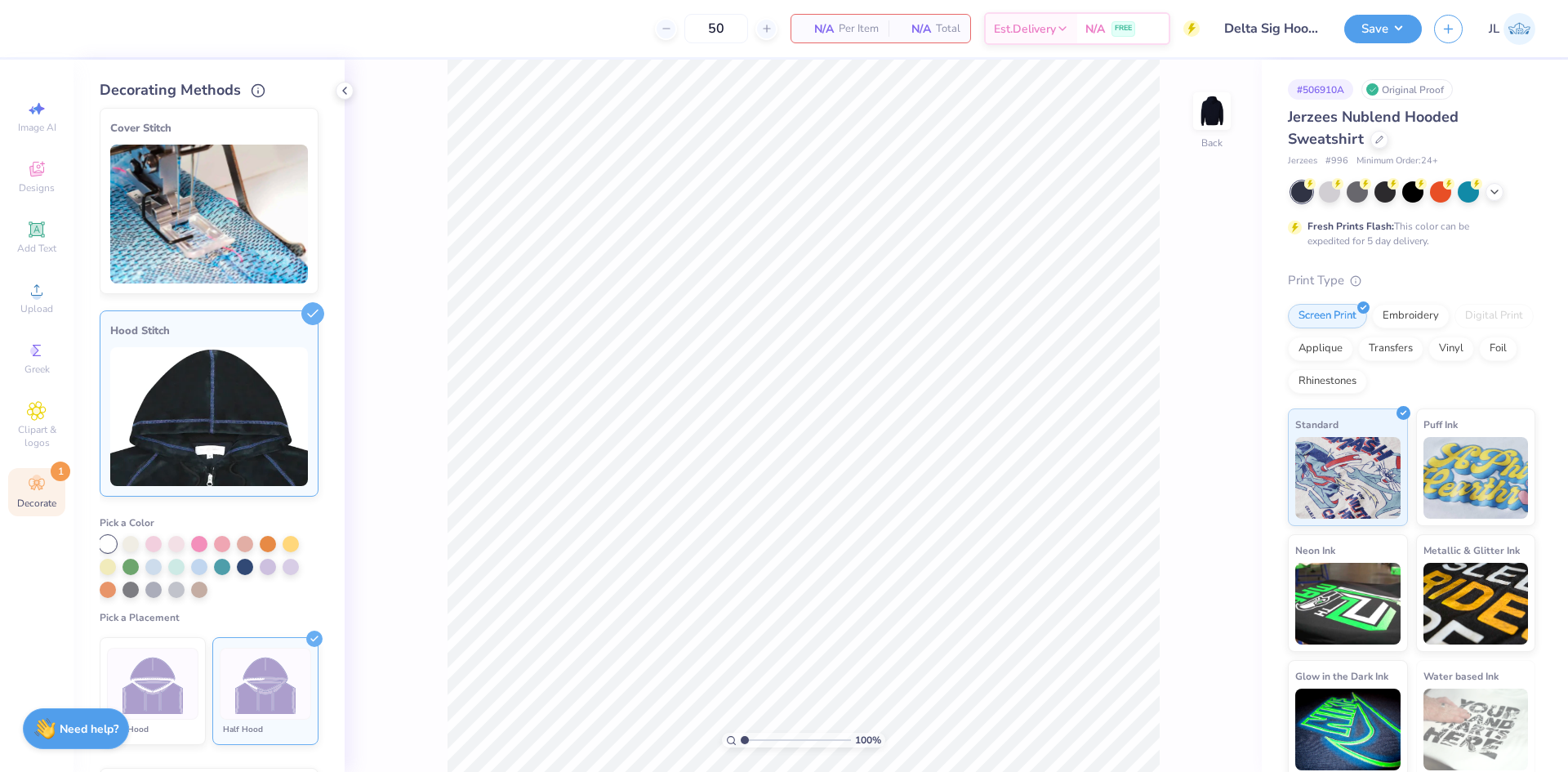
scroll to position [0, 0]
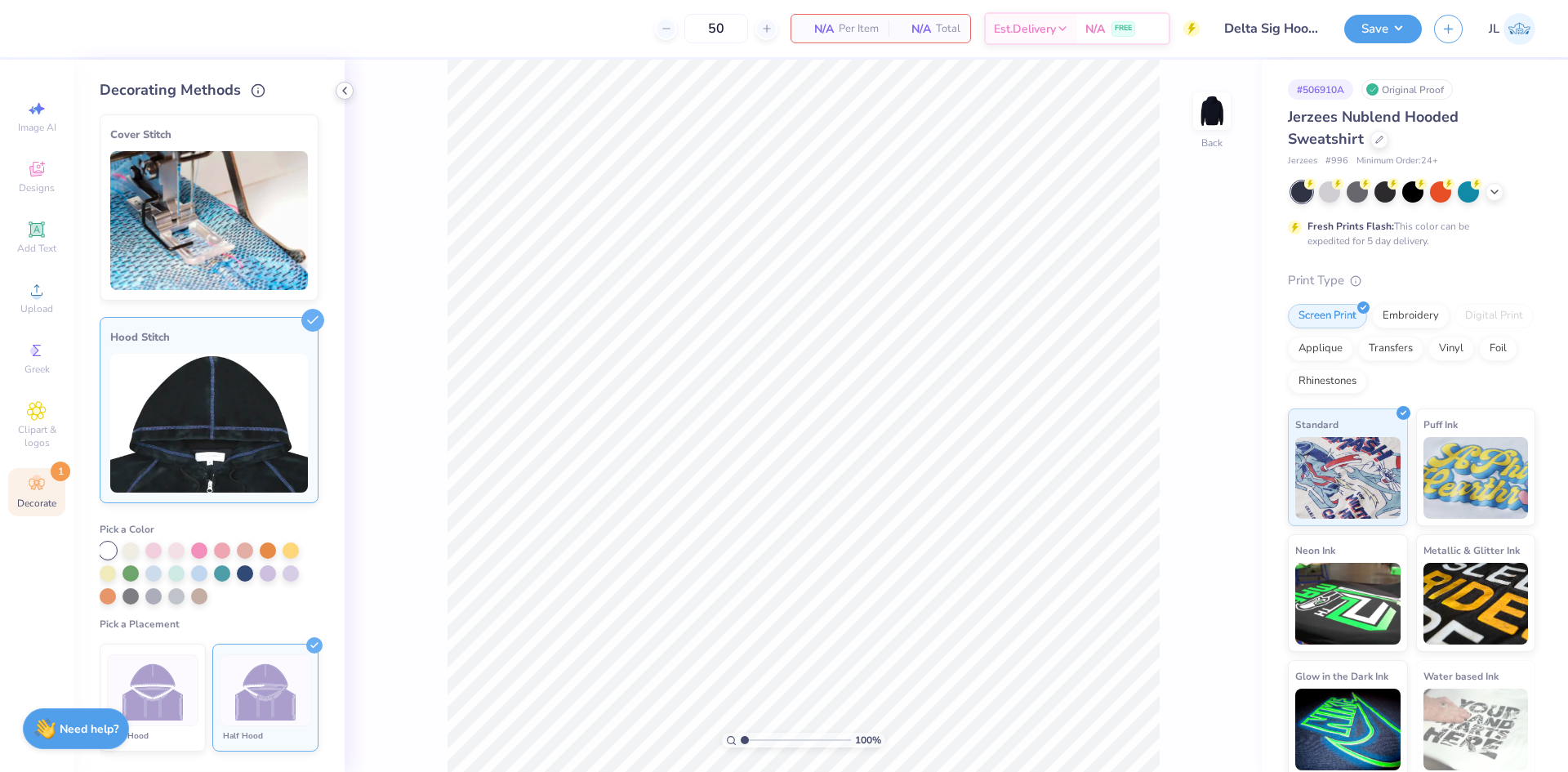
click at [348, 90] on icon at bounding box center [345, 90] width 13 height 13
